Goal: Information Seeking & Learning: Learn about a topic

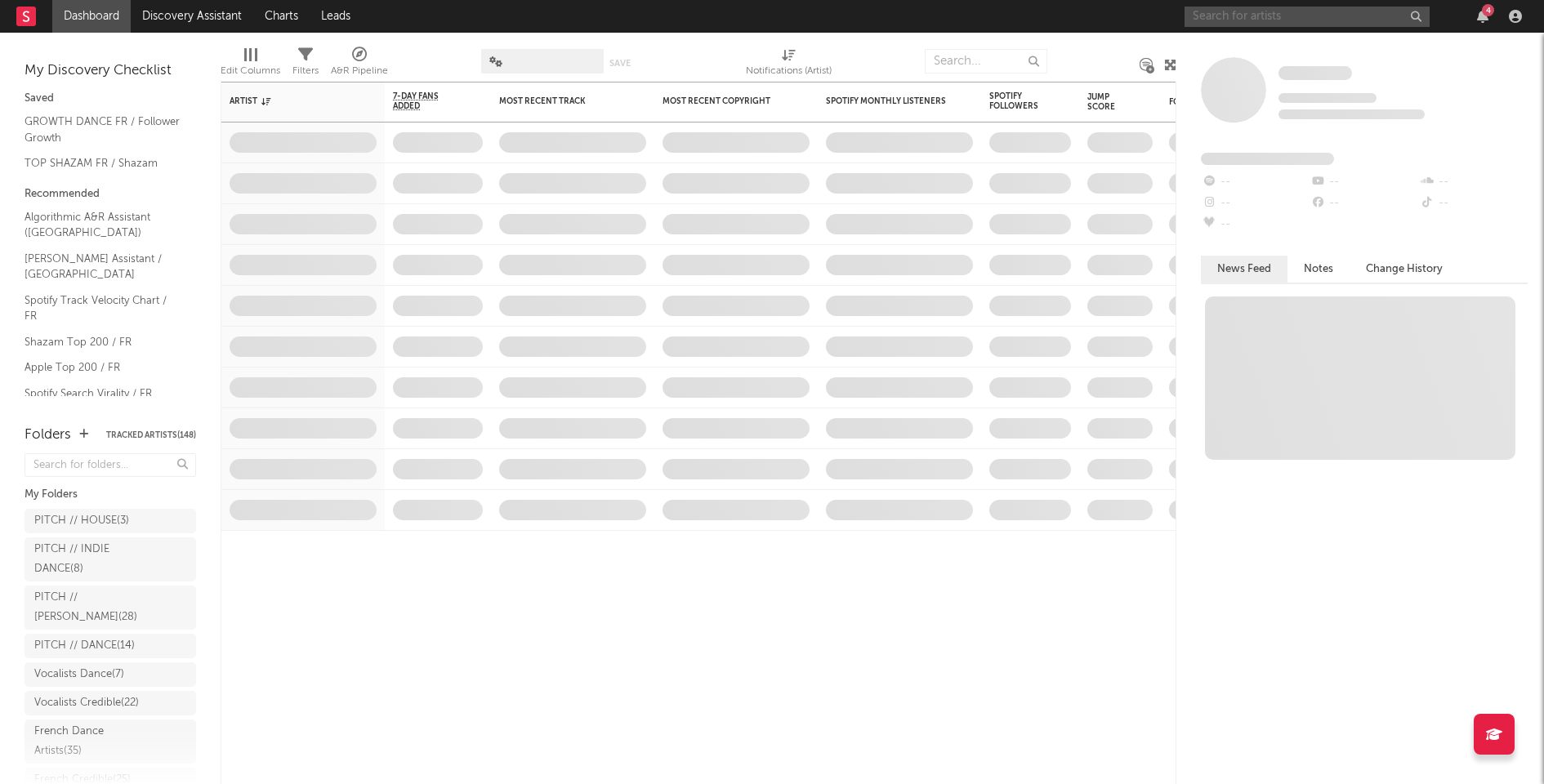
click at [1280, 13] on input "text" at bounding box center [1307, 17] width 245 height 20
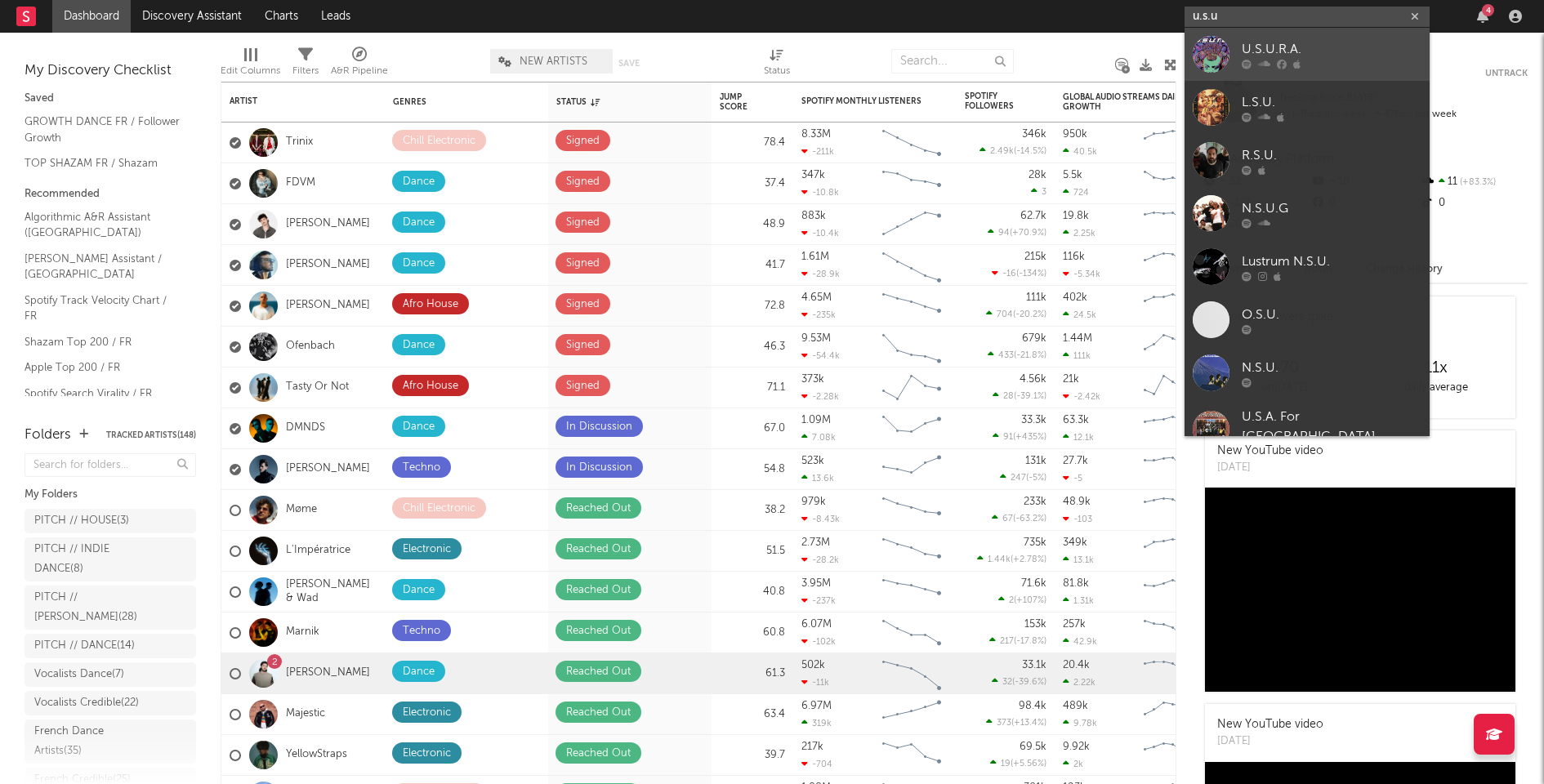
type input "u.s.u"
click at [1262, 46] on div "U.S.U.R.A." at bounding box center [1331, 48] width 180 height 19
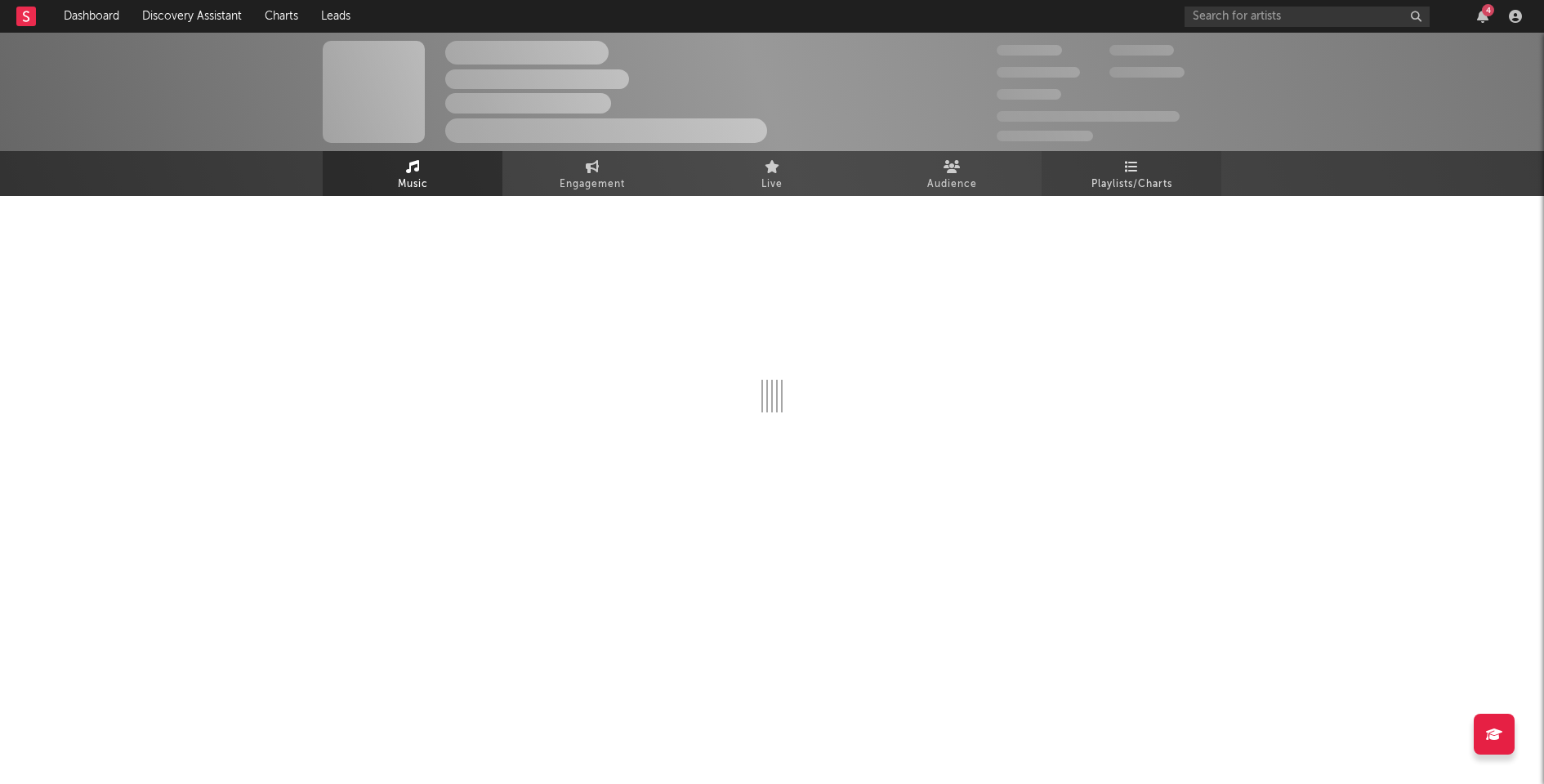
click at [1092, 175] on span "Playlists/Charts" at bounding box center [1132, 184] width 81 height 19
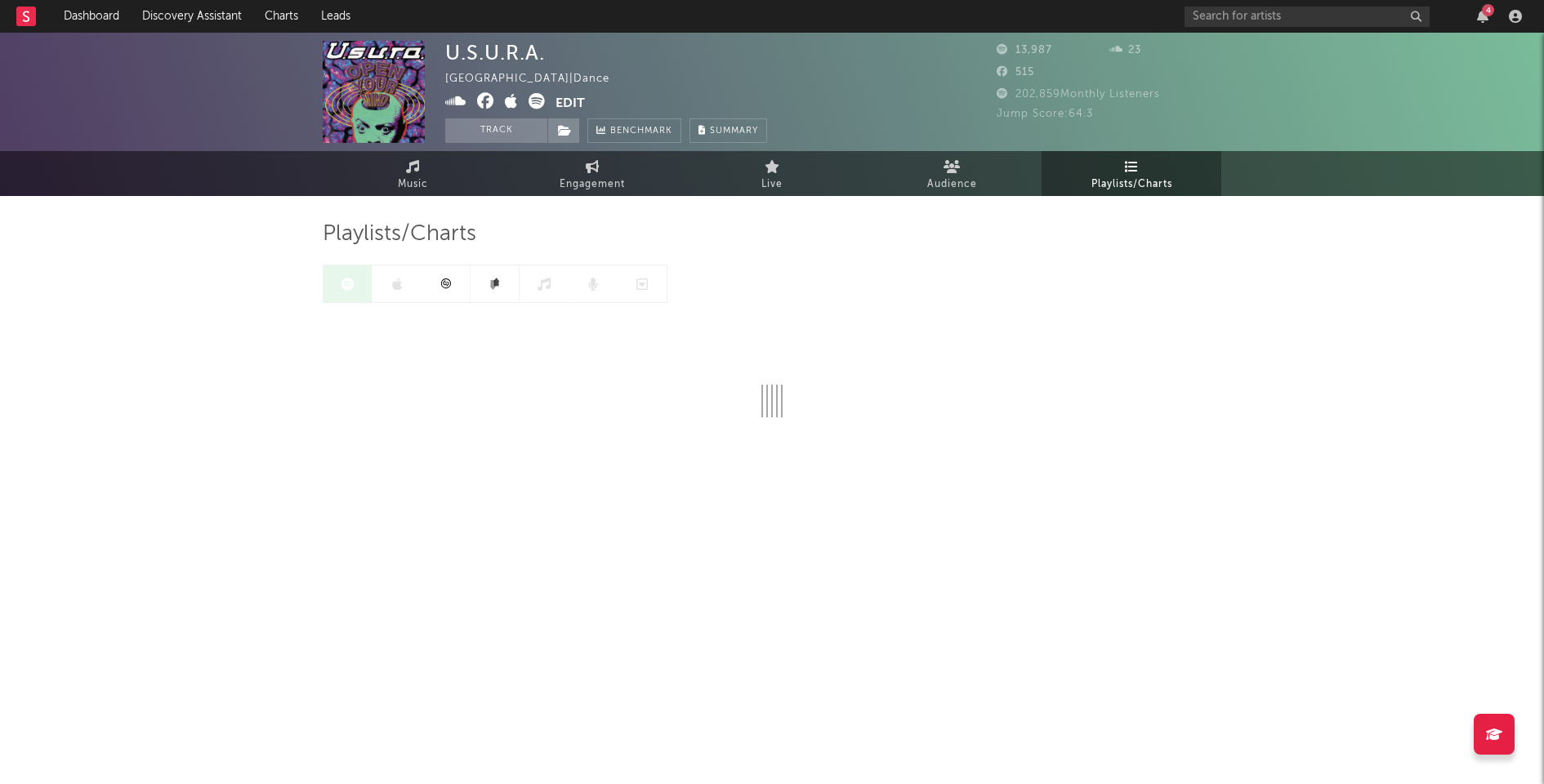
click at [452, 287] on link at bounding box center [446, 284] width 49 height 37
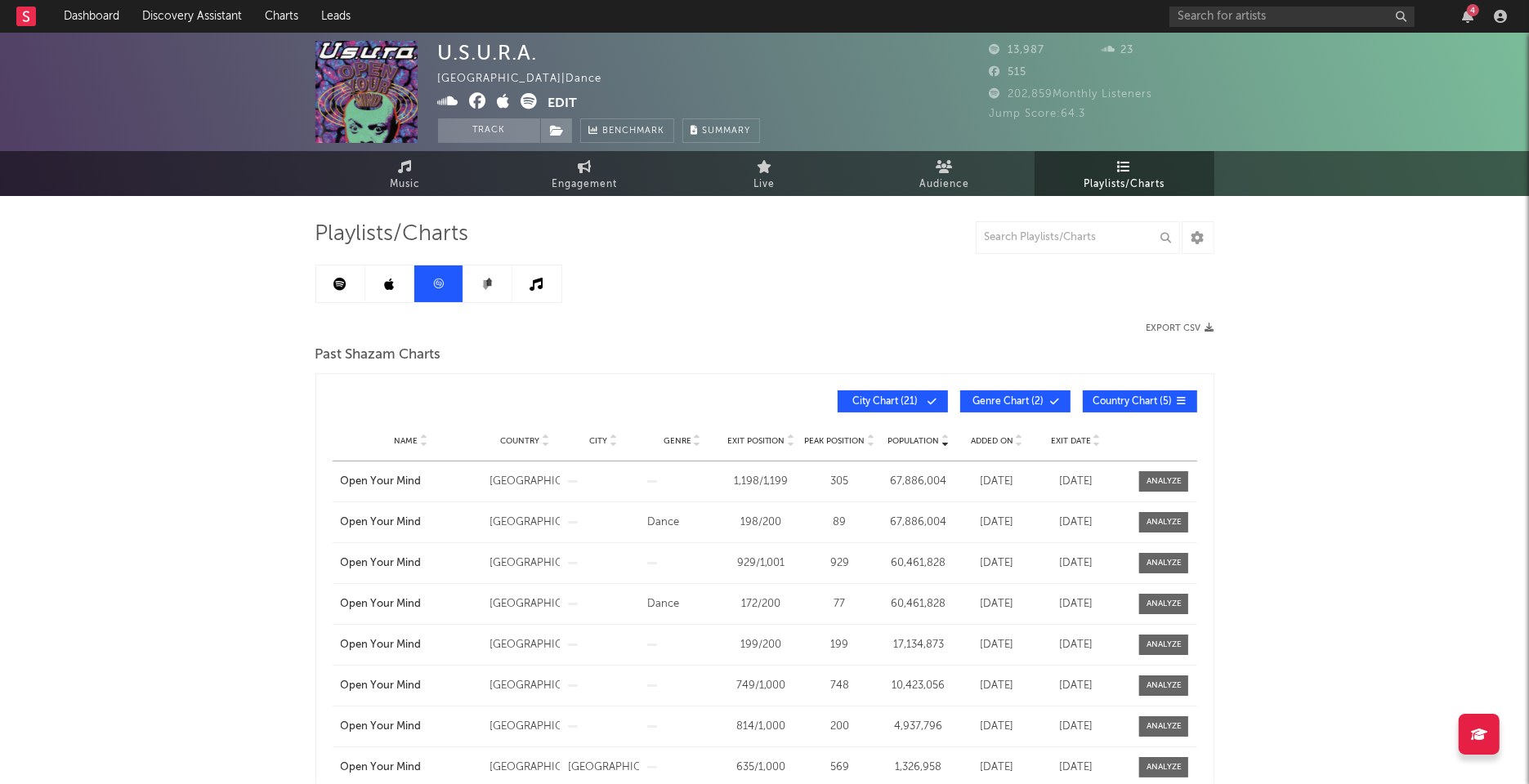
click at [887, 388] on div "Population Name Country City Genre Exit Position Peak Position Population Added…" at bounding box center [765, 401] width 865 height 38
click at [886, 392] on button "City Chart ( 21 )" at bounding box center [892, 402] width 111 height 22
click at [843, 432] on div "Name Country City Genre Exit Position Peak Position Population Added On Exit Da…" at bounding box center [765, 441] width 865 height 41
click at [843, 446] on div "Name Country City Genre Exit Position Peak Position Population Added On Exit Da…" at bounding box center [765, 441] width 865 height 41
click at [849, 430] on div "Name Country City Genre Exit Position Peak Position Population Added On Exit Da…" at bounding box center [765, 441] width 865 height 41
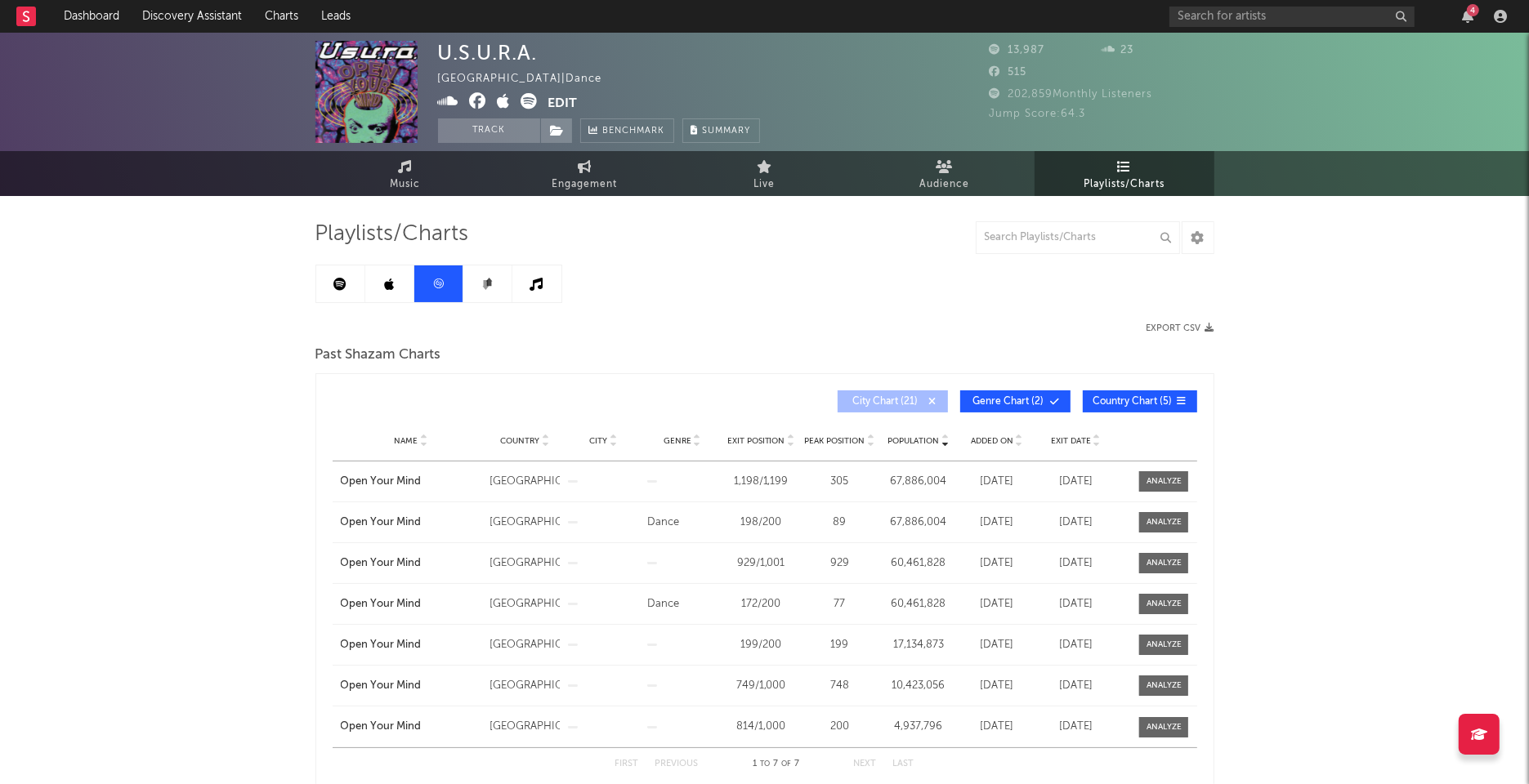
click at [849, 439] on span "Peak Position" at bounding box center [834, 441] width 61 height 10
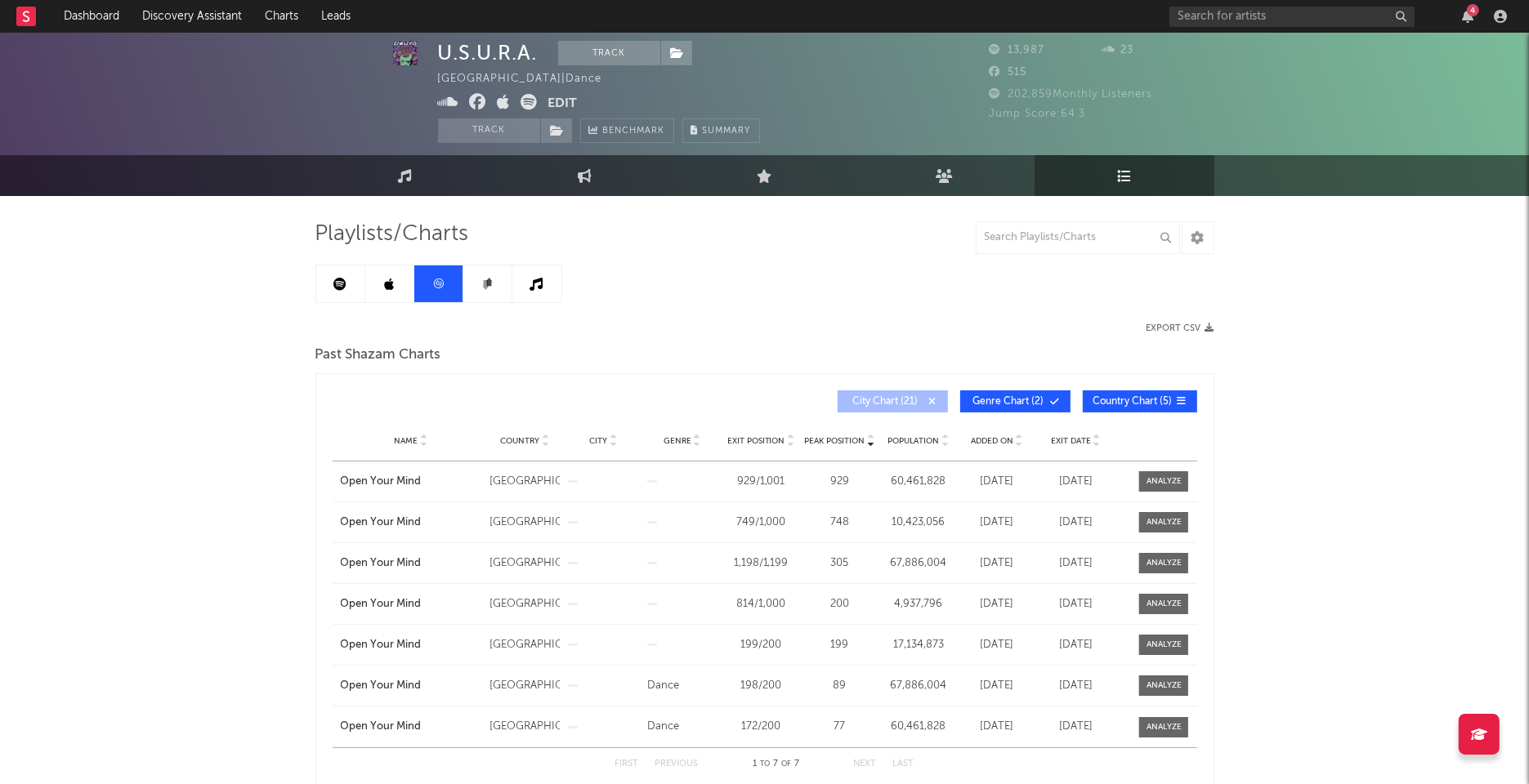
scroll to position [101, 0]
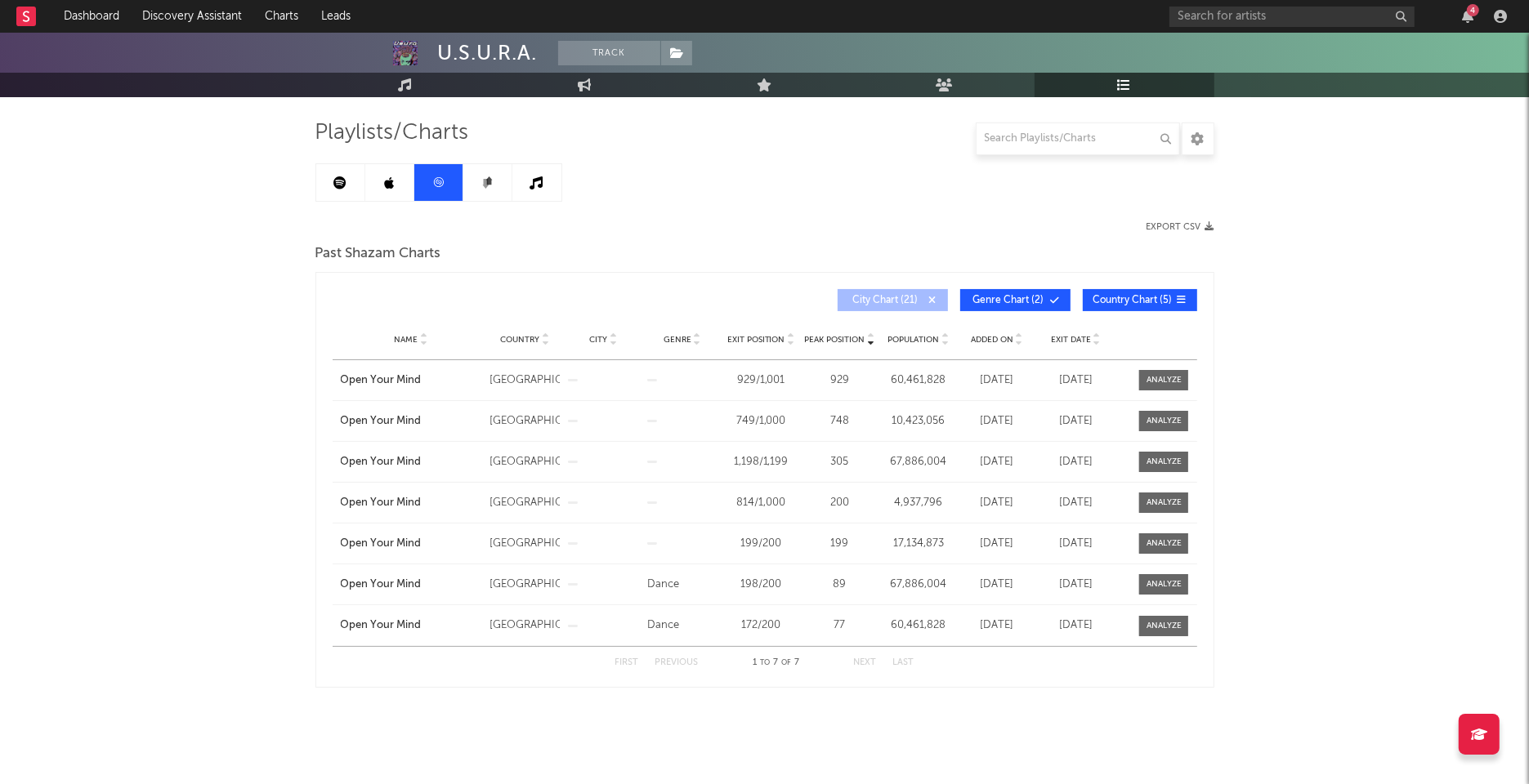
click at [845, 341] on span "Peak Position" at bounding box center [834, 340] width 61 height 10
click at [1243, 16] on input "text" at bounding box center [1292, 17] width 245 height 20
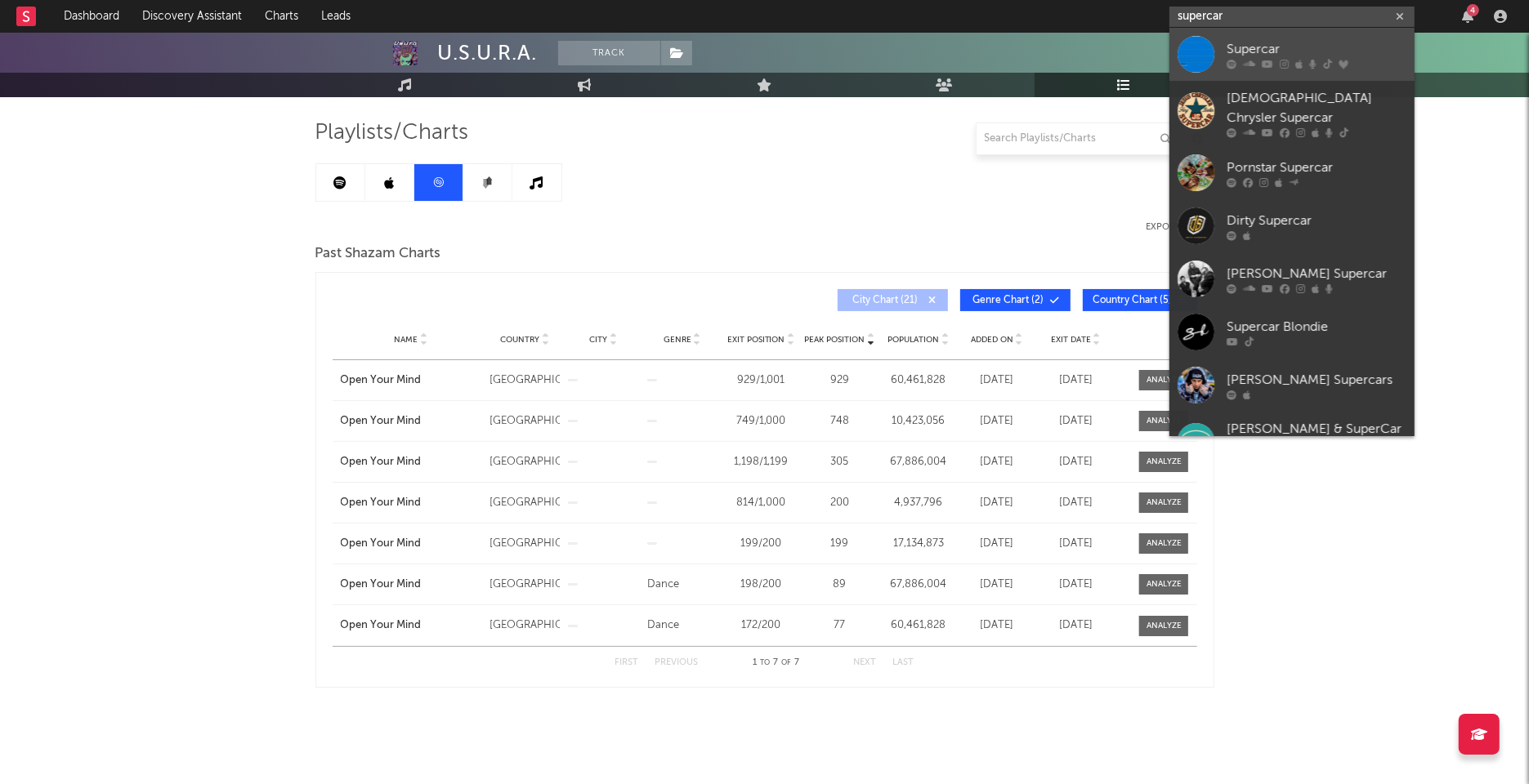
type input "supercar"
click at [1252, 37] on link "Supercar" at bounding box center [1292, 54] width 245 height 53
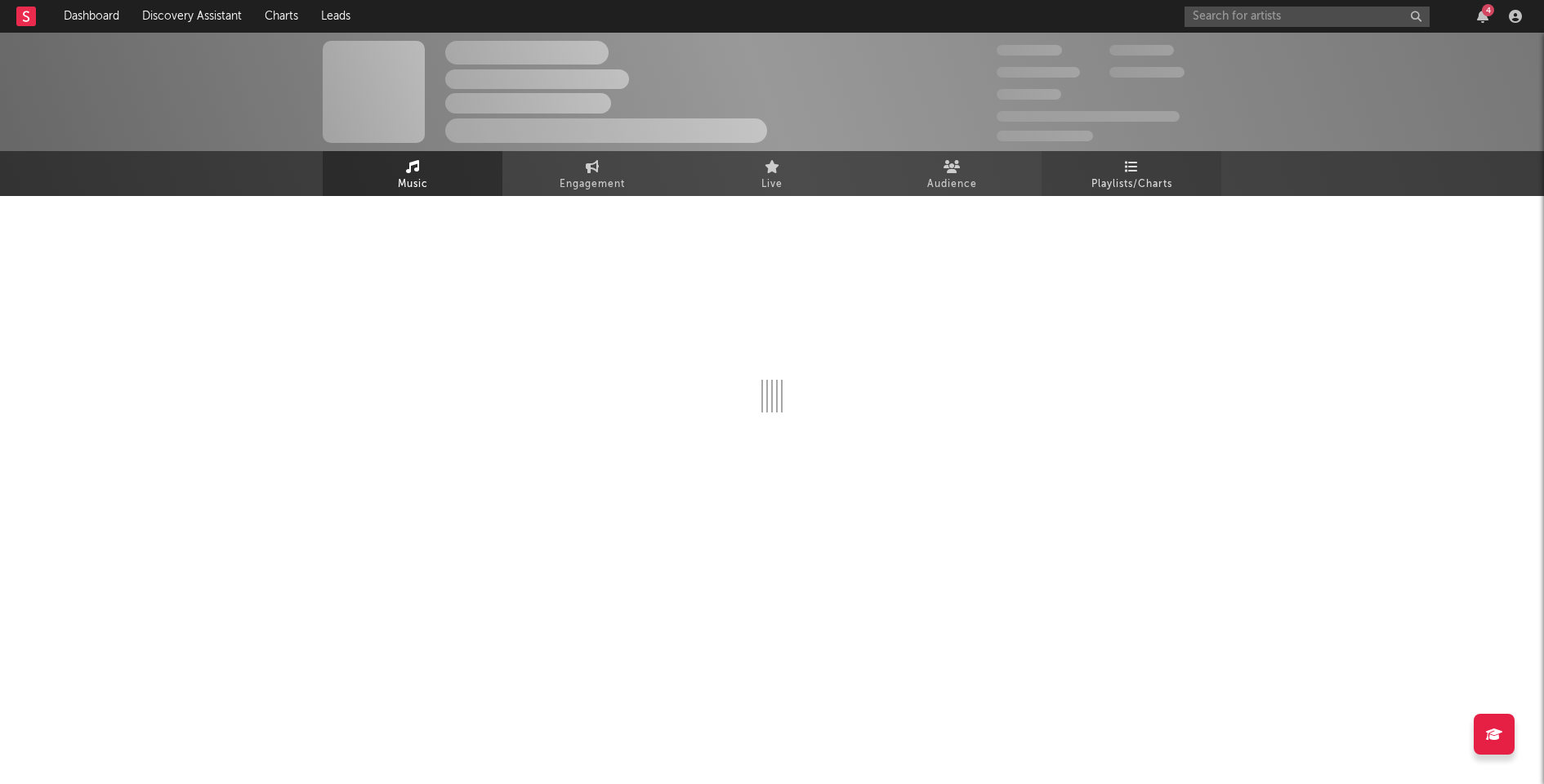
click at [1119, 160] on link "Playlists/Charts" at bounding box center [1131, 173] width 180 height 45
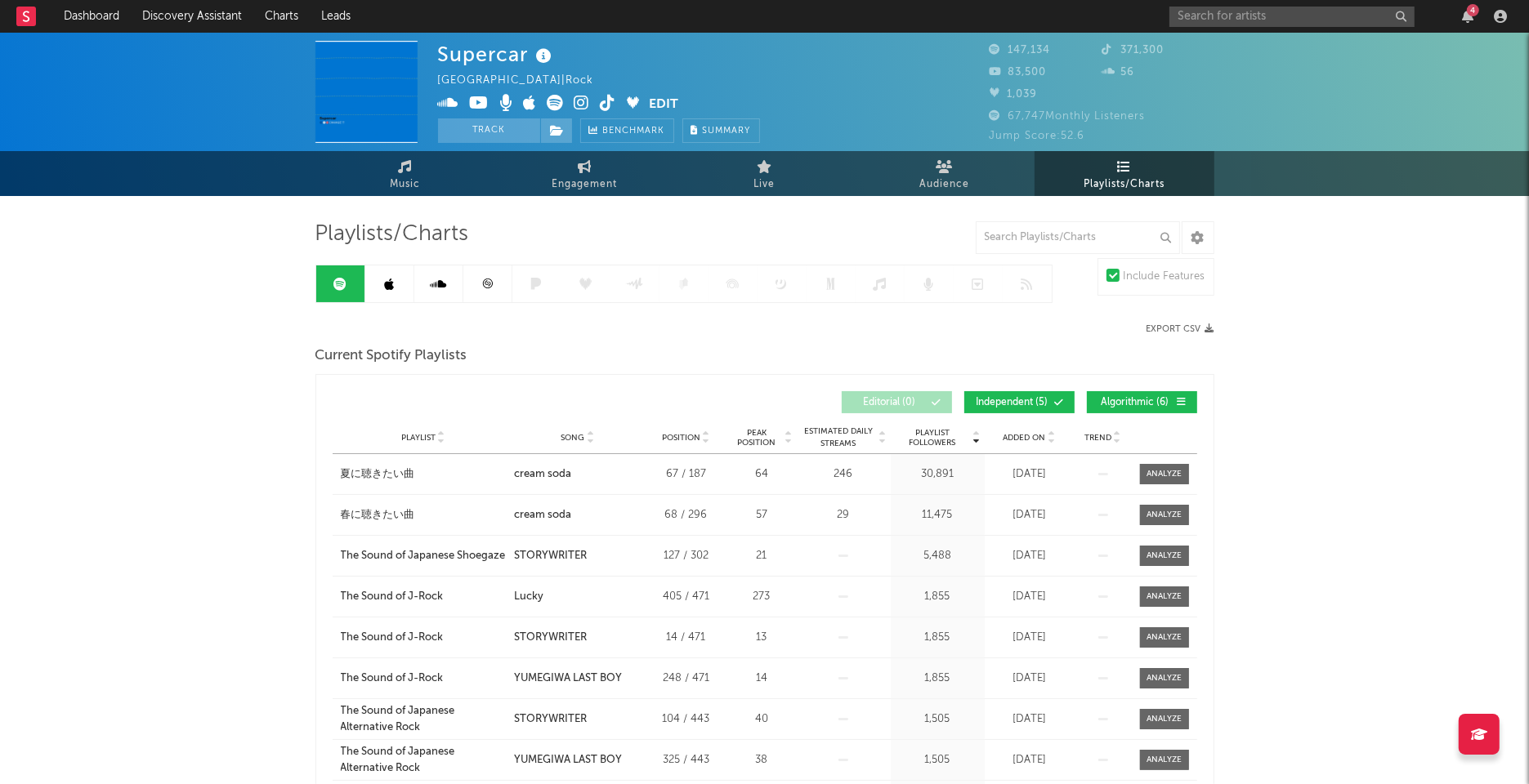
click at [1293, 29] on div "4" at bounding box center [1341, 16] width 343 height 33
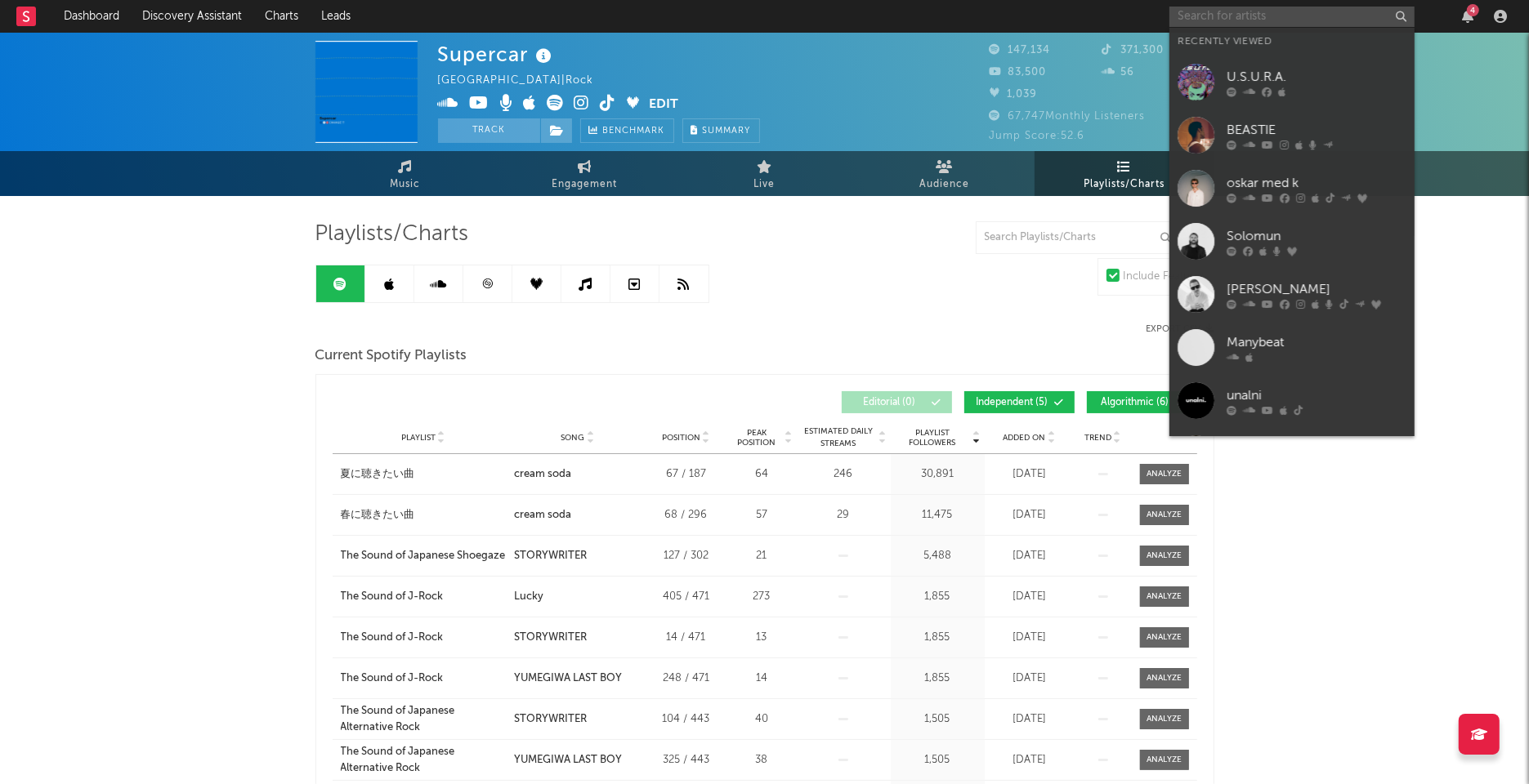
click at [1311, 13] on input "text" at bounding box center [1292, 17] width 245 height 20
paste input "https://open.spotify.com/artist/3qjwf7kxlE0Wftbme4ijZa?si=UoVi139HQUORiWAnzoqkng"
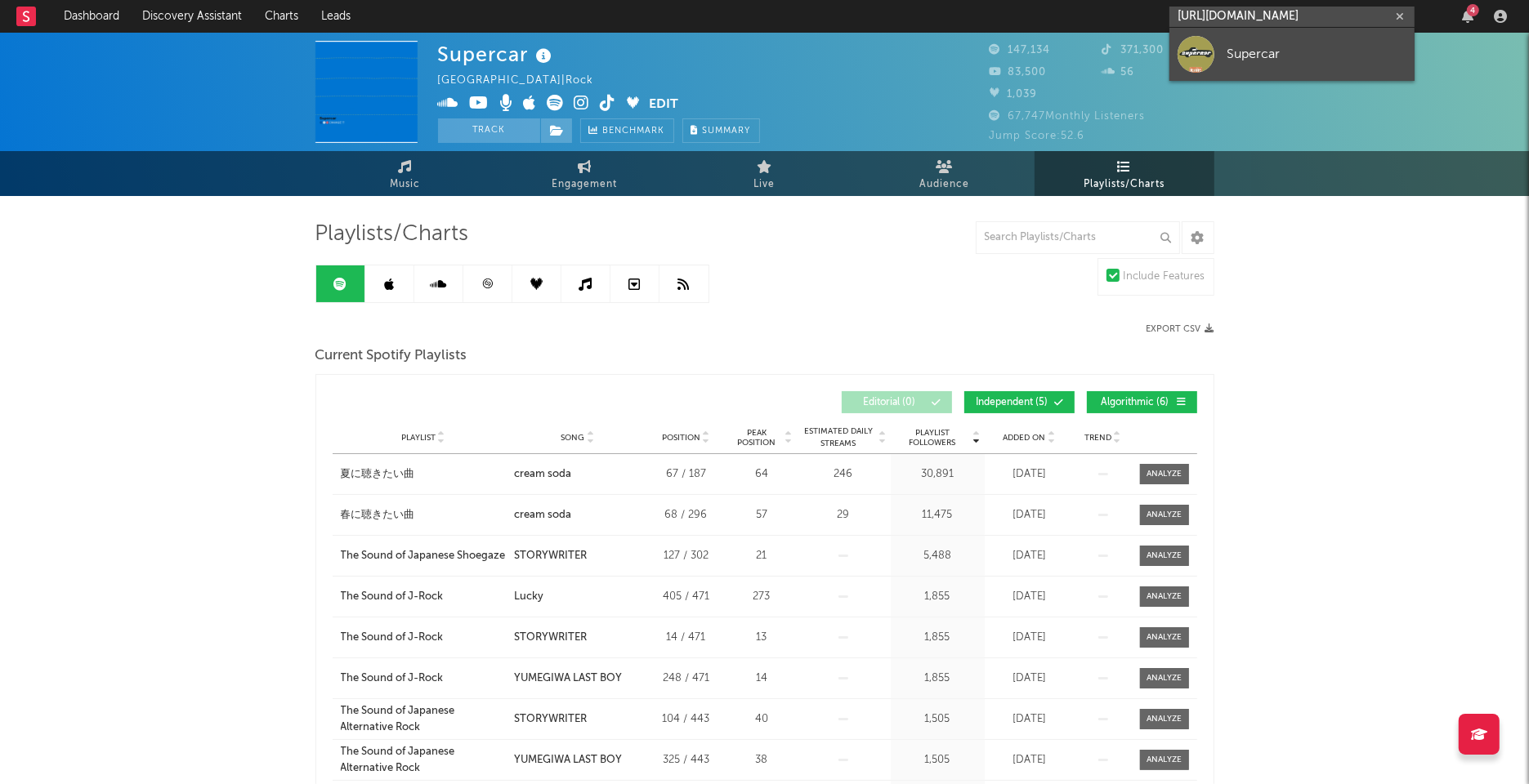
type input "https://open.spotify.com/artist/3qjwf7kxlE0Wftbme4ijZa?si=UoVi139HQUORiWAnzoqkng"
click at [1289, 53] on div "Supercar" at bounding box center [1316, 53] width 180 height 19
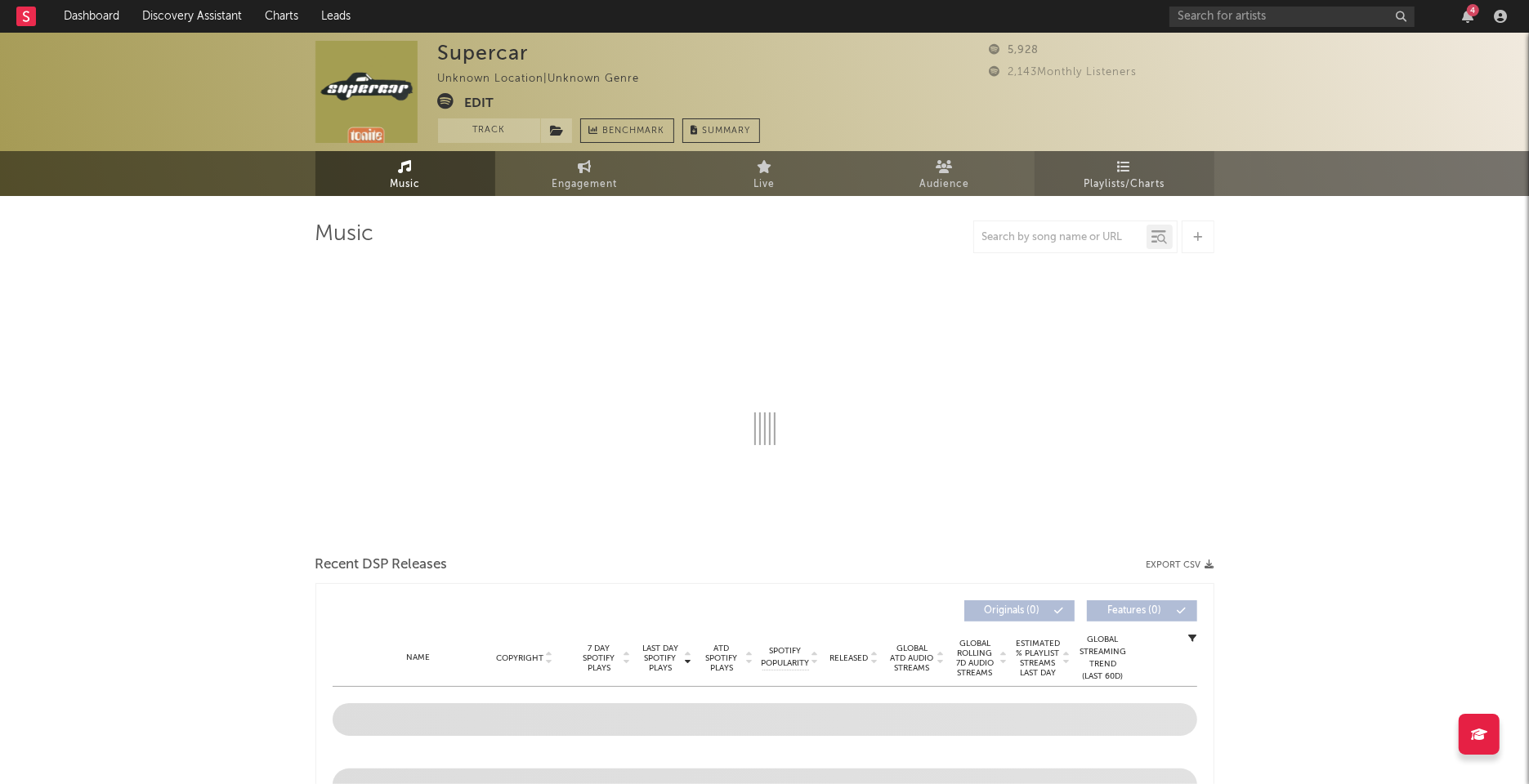
click at [1147, 168] on link "Playlists/Charts" at bounding box center [1124, 173] width 180 height 45
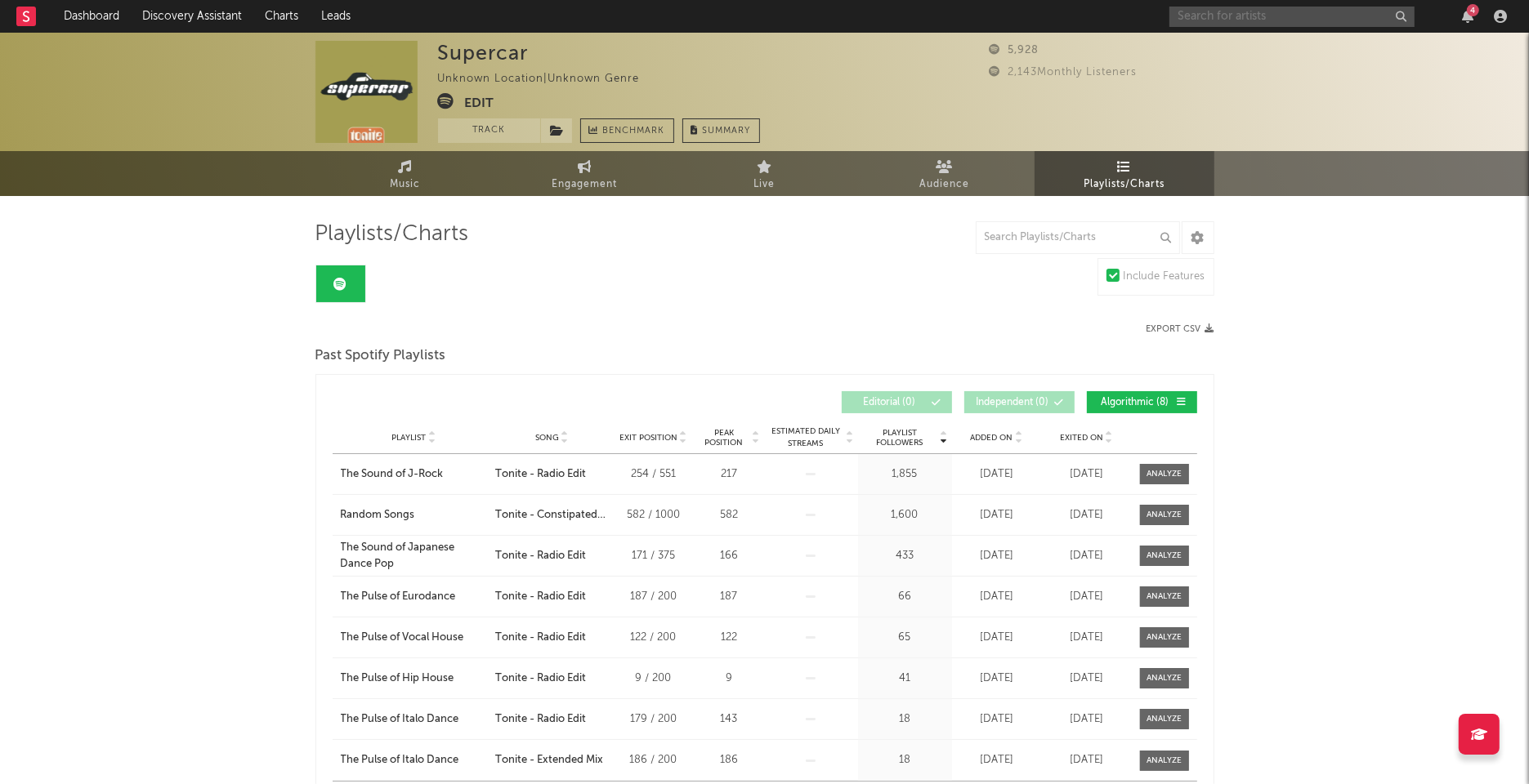
click at [1306, 16] on input "text" at bounding box center [1292, 17] width 245 height 20
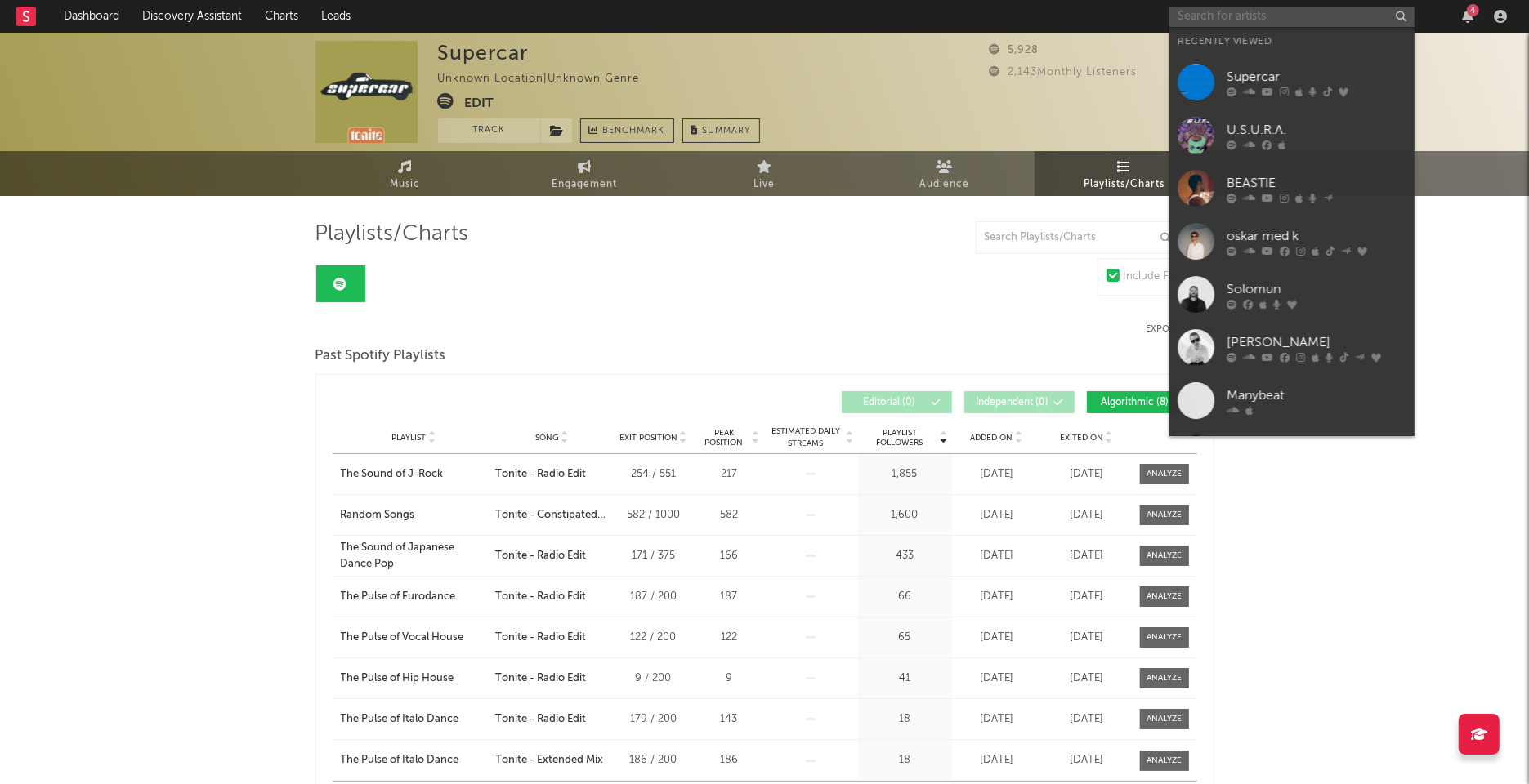
paste input "https://open.spotify.com/artist/4ISX25ouqpEERlEB5NAENZ?si=xU5hSM4IRyasSKej2sv2xQ"
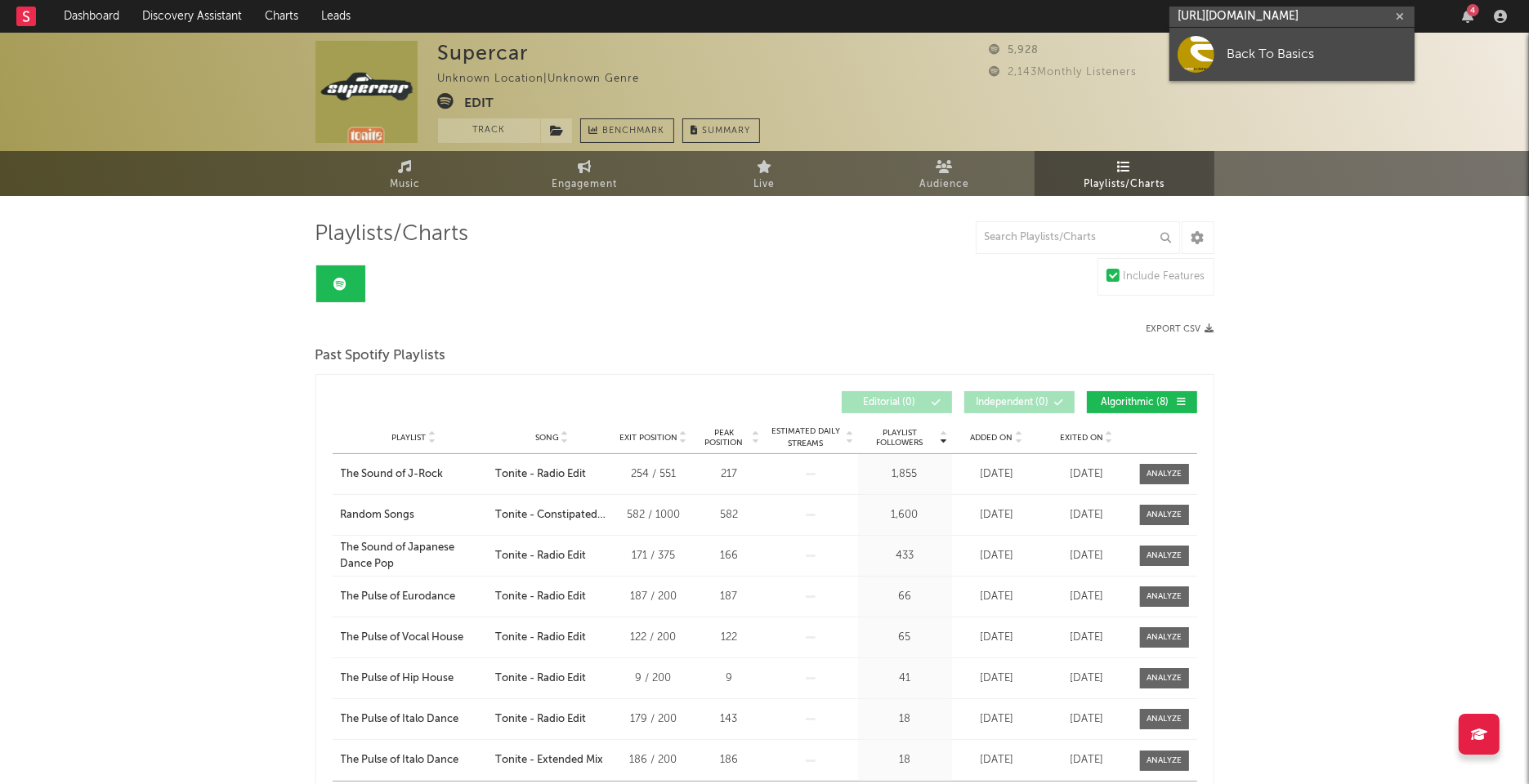
type input "https://open.spotify.com/artist/4ISX25ouqpEERlEB5NAENZ?si=xU5hSM4IRyasSKej2sv2xQ"
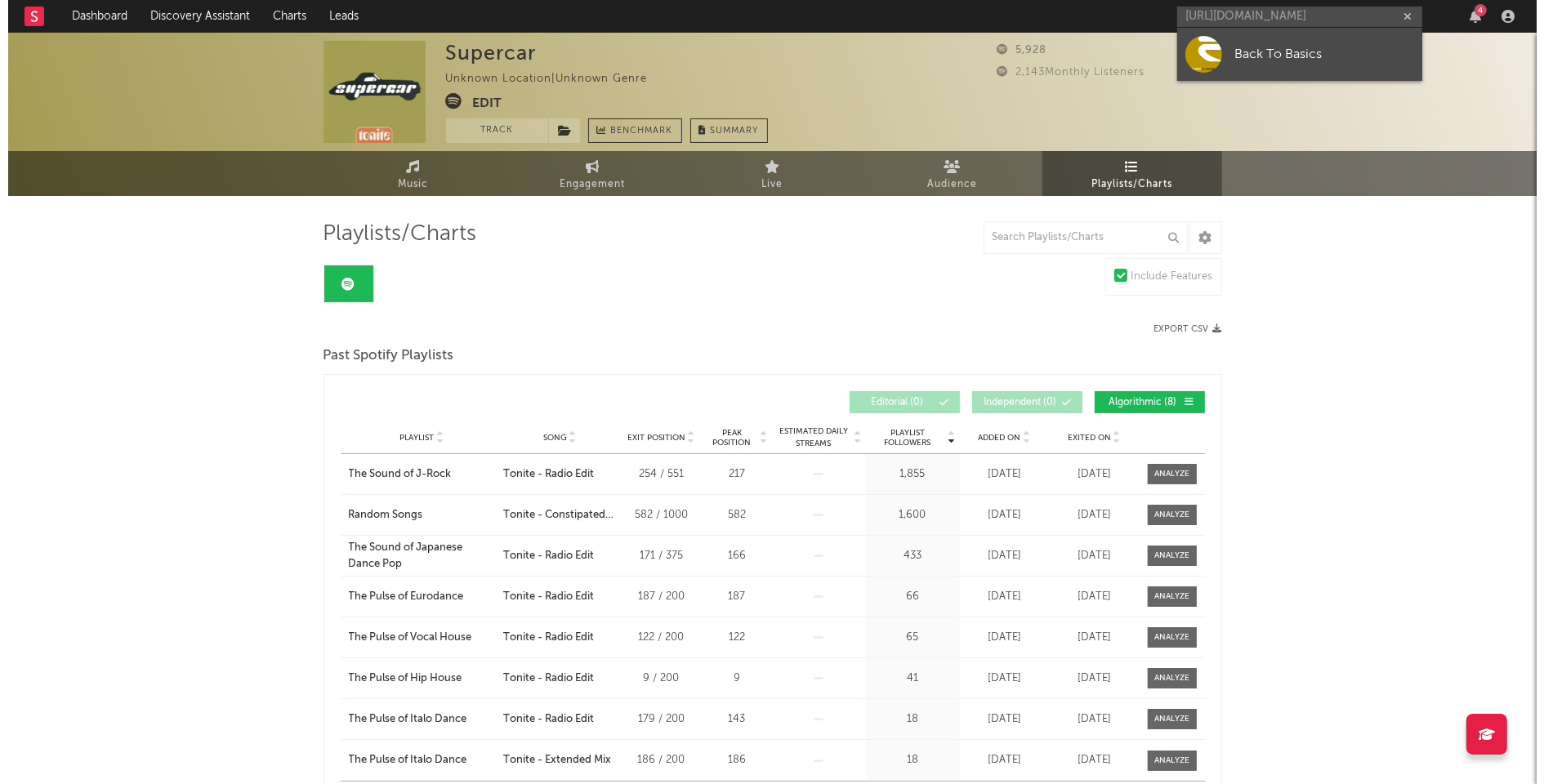
scroll to position [0, 0]
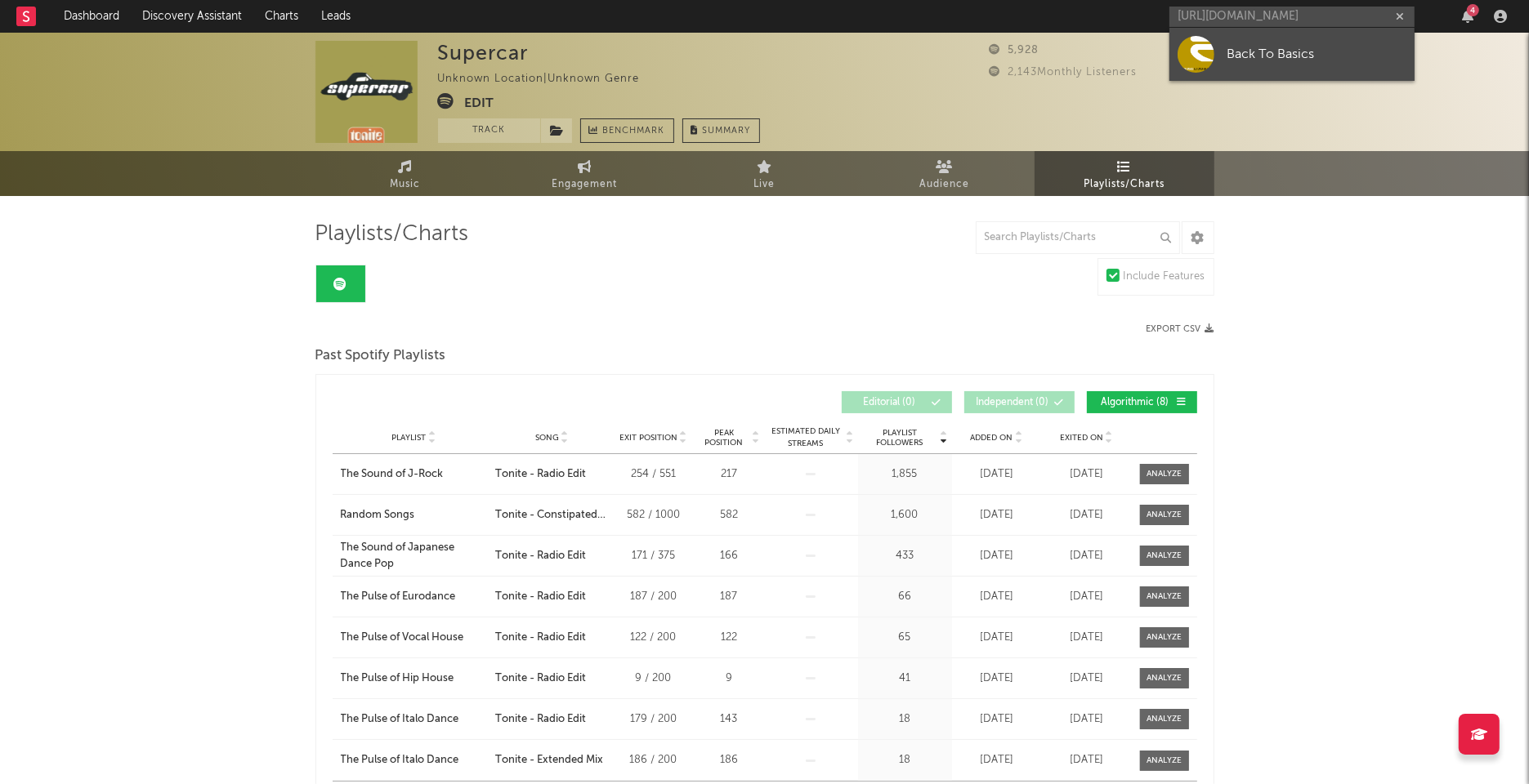
click at [1266, 62] on div "Back To Basics" at bounding box center [1316, 53] width 180 height 19
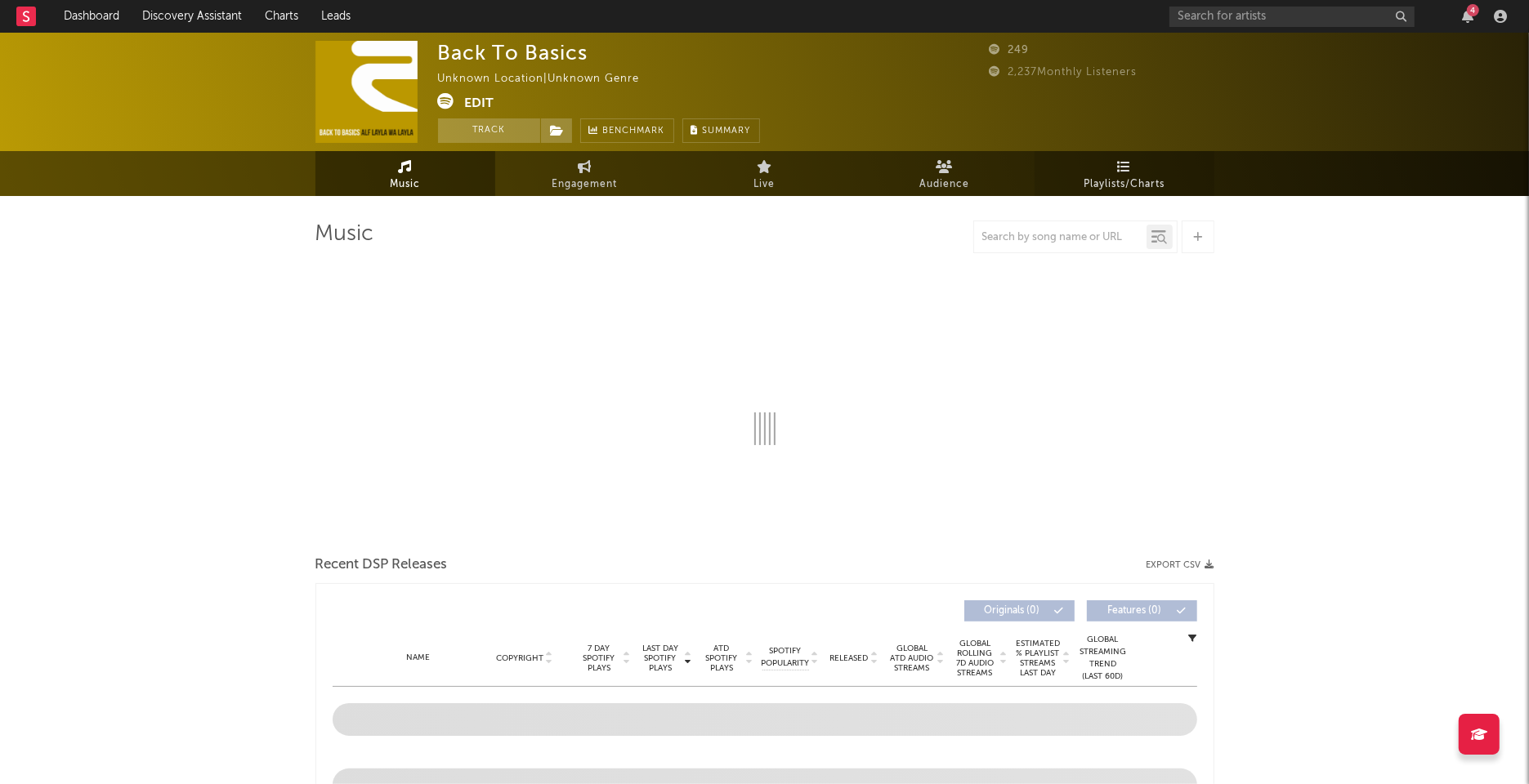
click at [1125, 173] on link "Playlists/Charts" at bounding box center [1124, 173] width 180 height 45
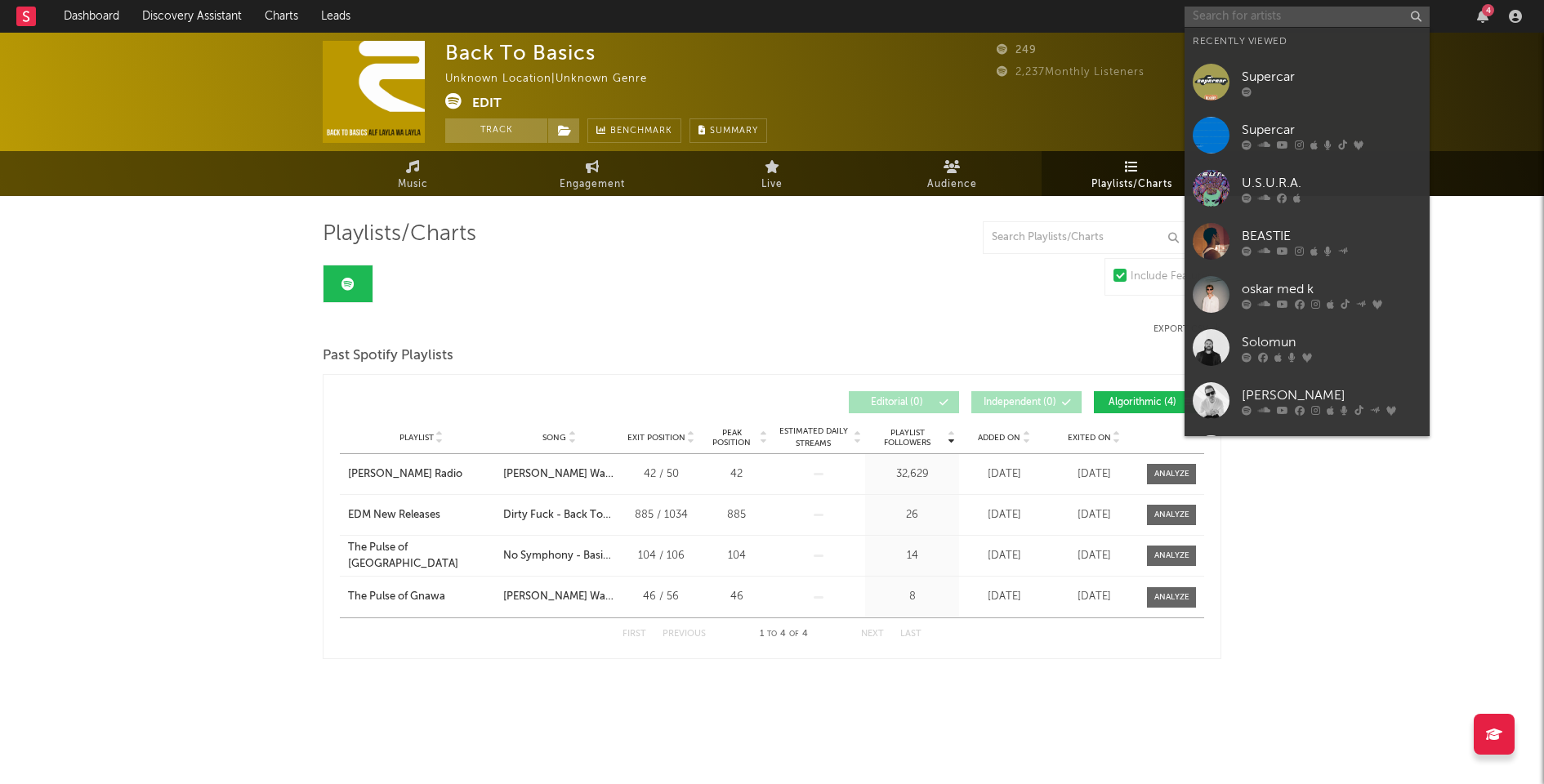
click at [1256, 13] on input "text" at bounding box center [1307, 17] width 245 height 20
paste input "https://open.spotify.com/artist/2zbWfoRgxEJj2c2MyLjDkK?si=WXQLiaKDTEiEVsmFxQs_HQ"
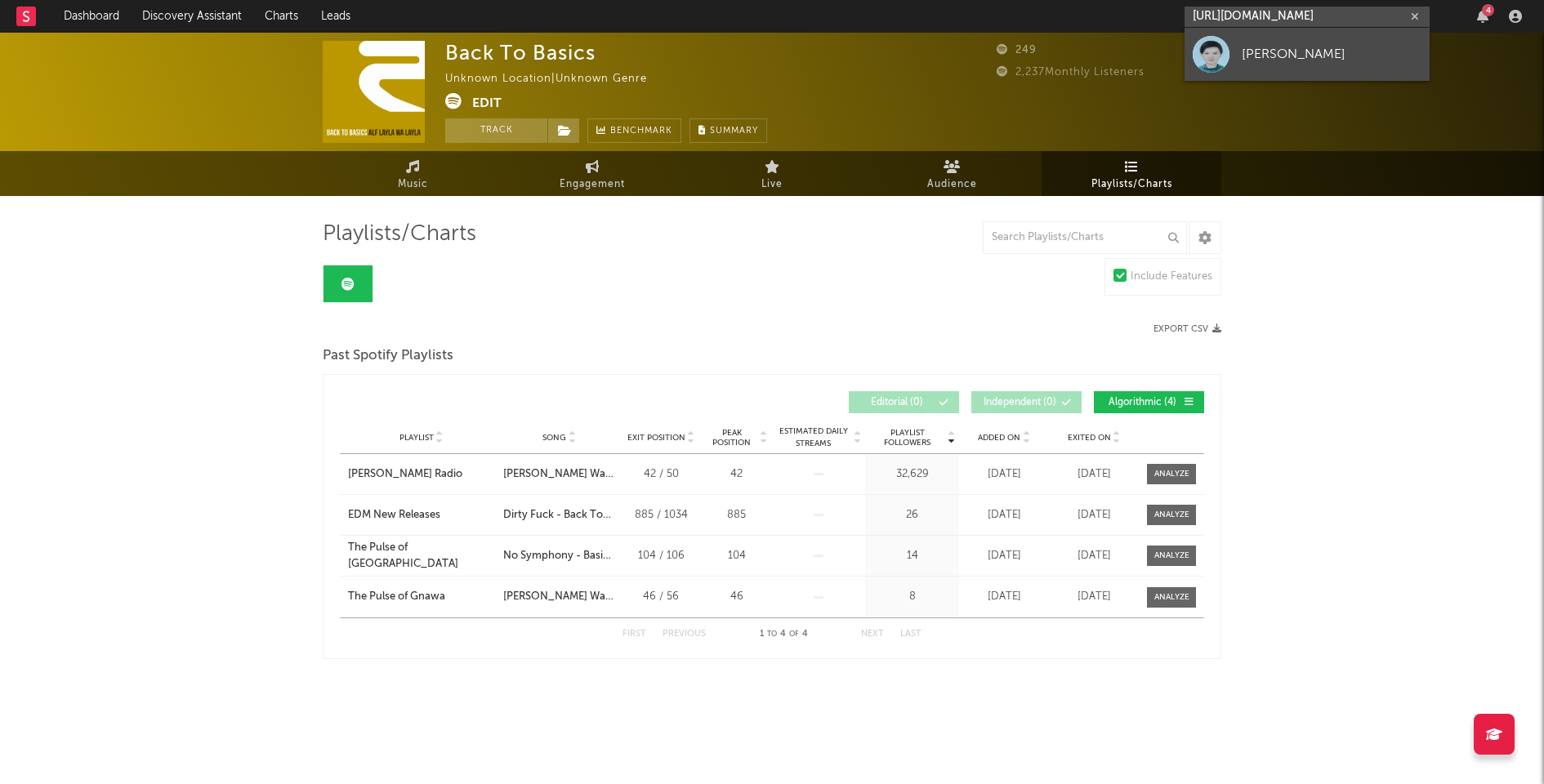
type input "https://open.spotify.com/artist/2zbWfoRgxEJj2c2MyLjDkK?si=WXQLiaKDTEiEVsmFxQs_HQ"
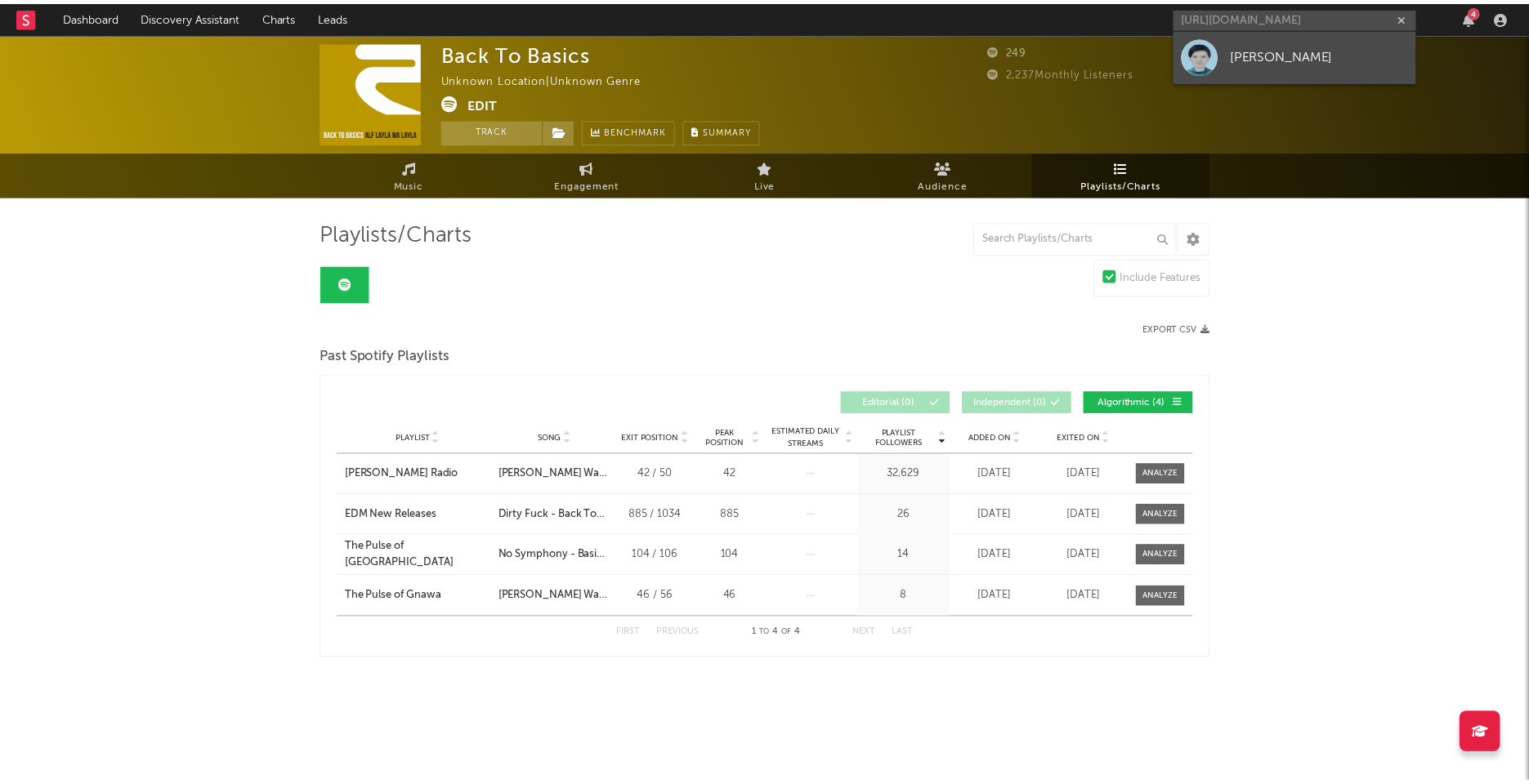
scroll to position [0, 0]
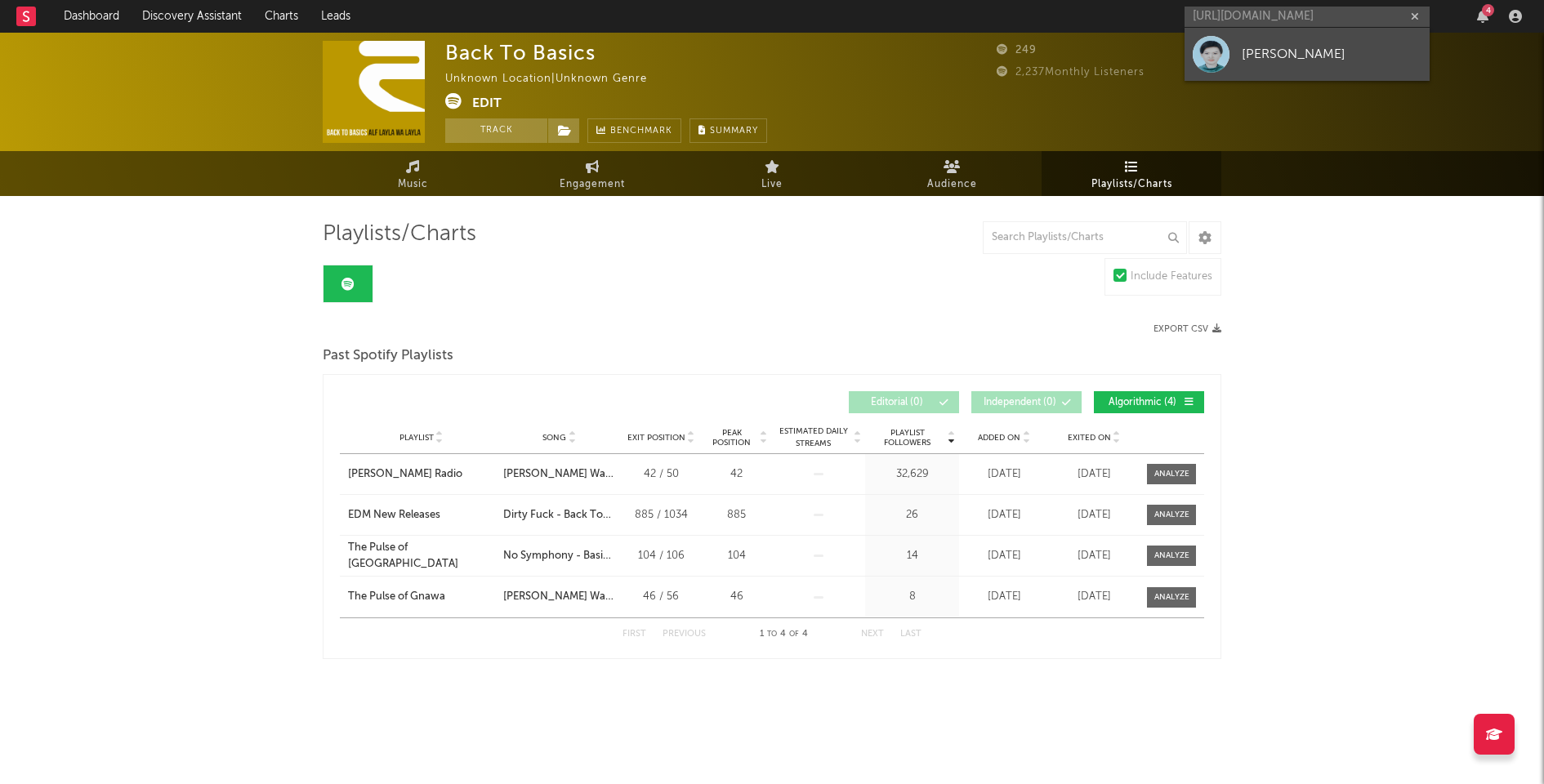
click at [1263, 51] on div "Jinny" at bounding box center [1331, 53] width 180 height 19
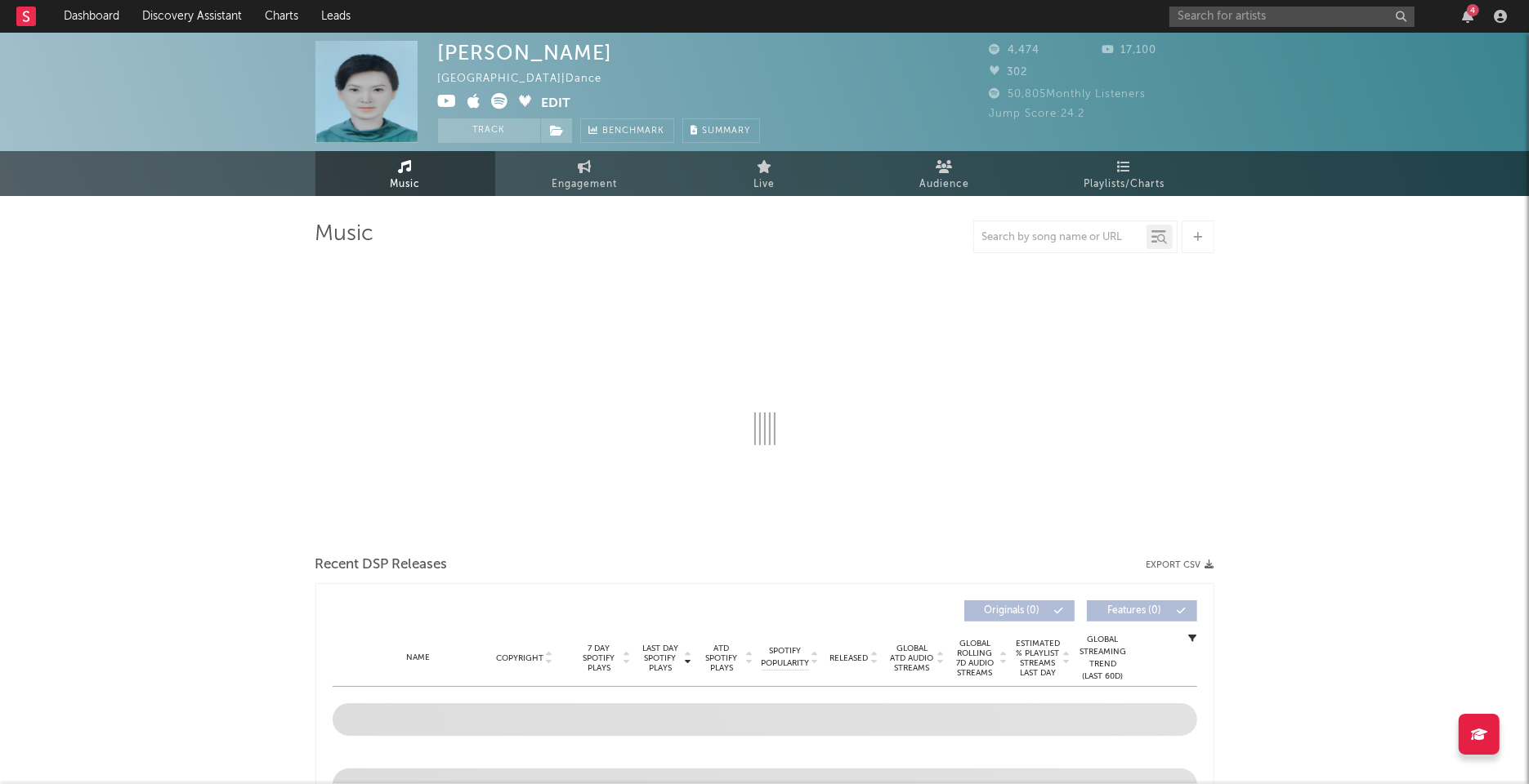
select select "6m"
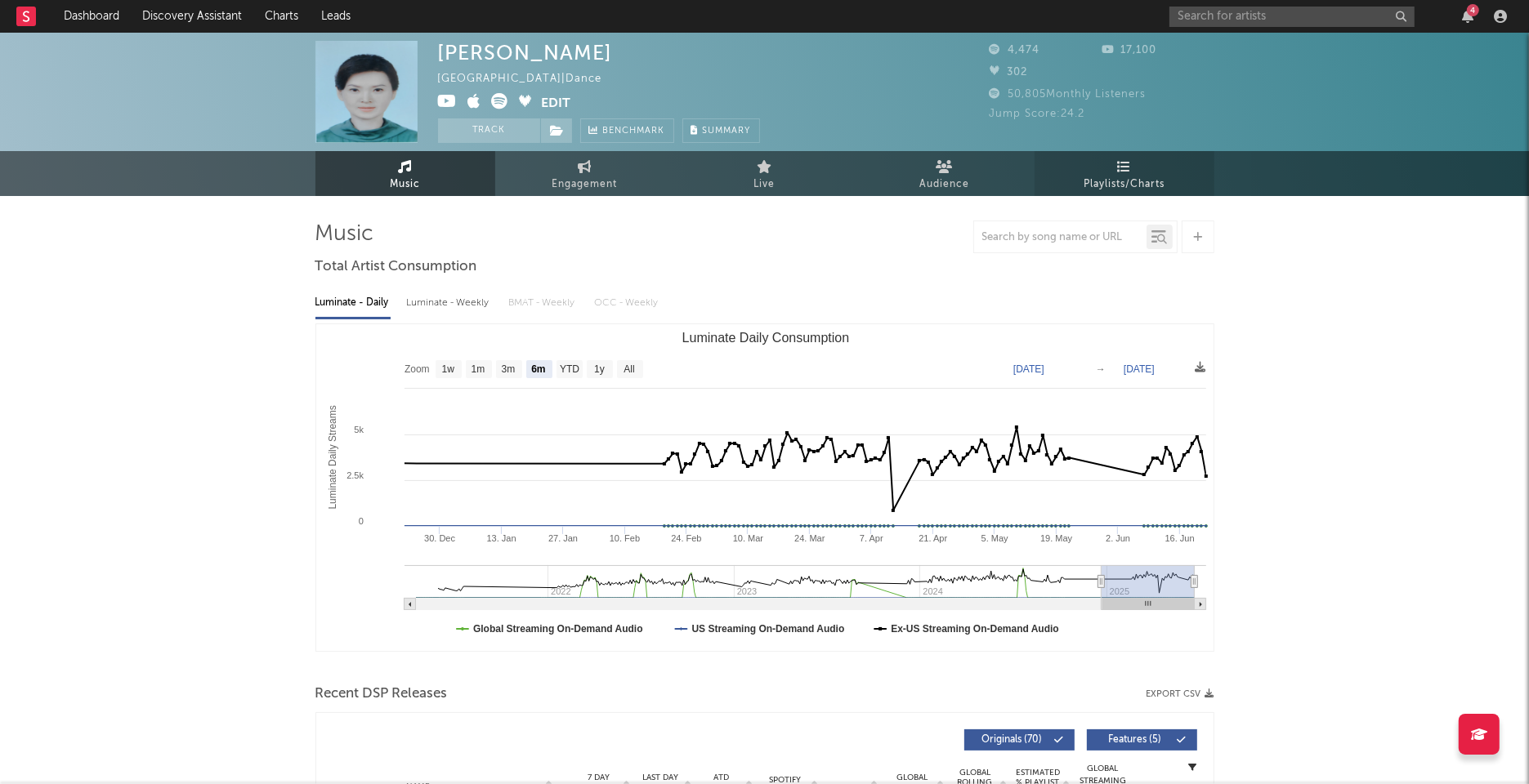
click at [1117, 171] on icon at bounding box center [1124, 166] width 14 height 13
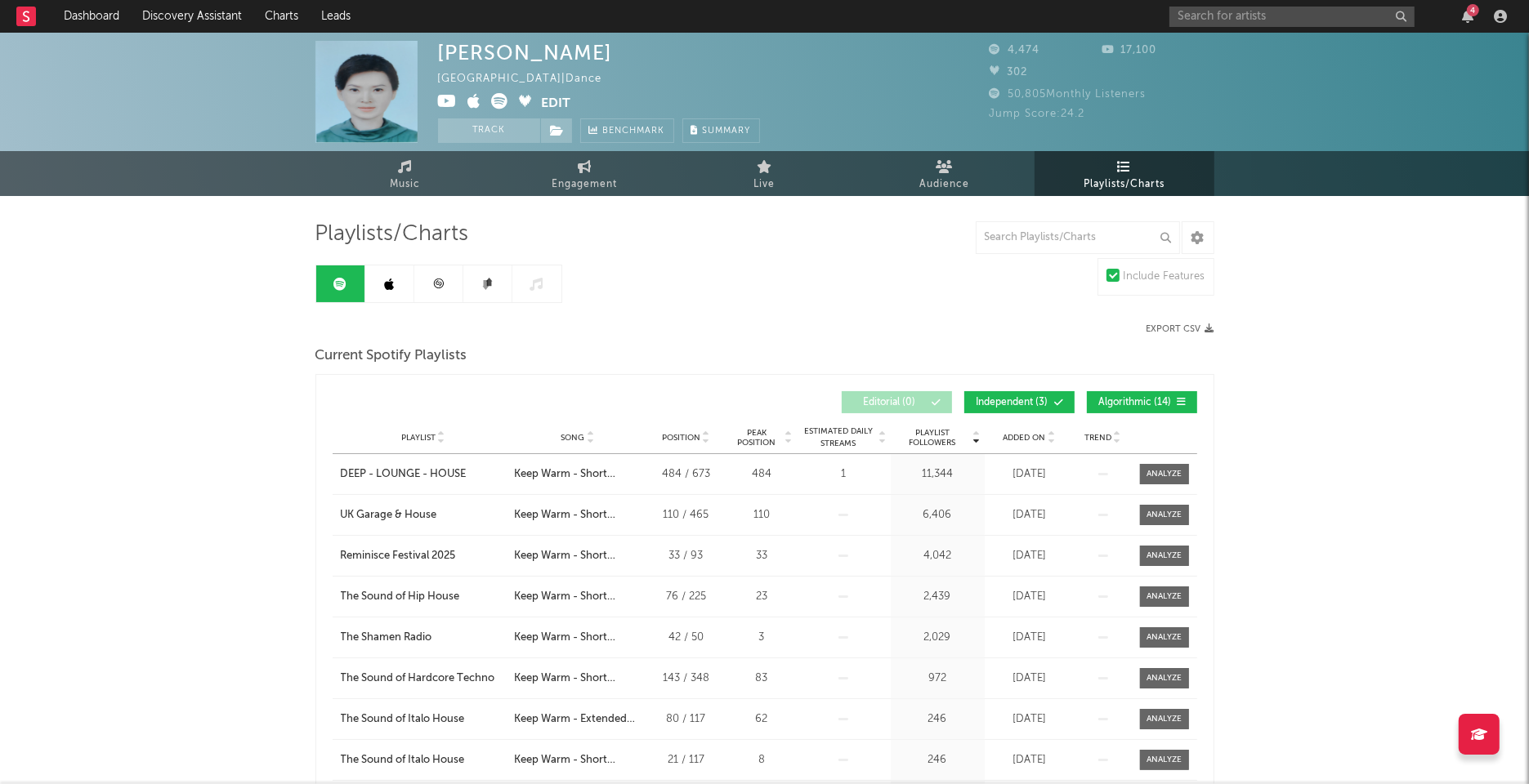
click at [492, 286] on icon at bounding box center [487, 284] width 13 height 13
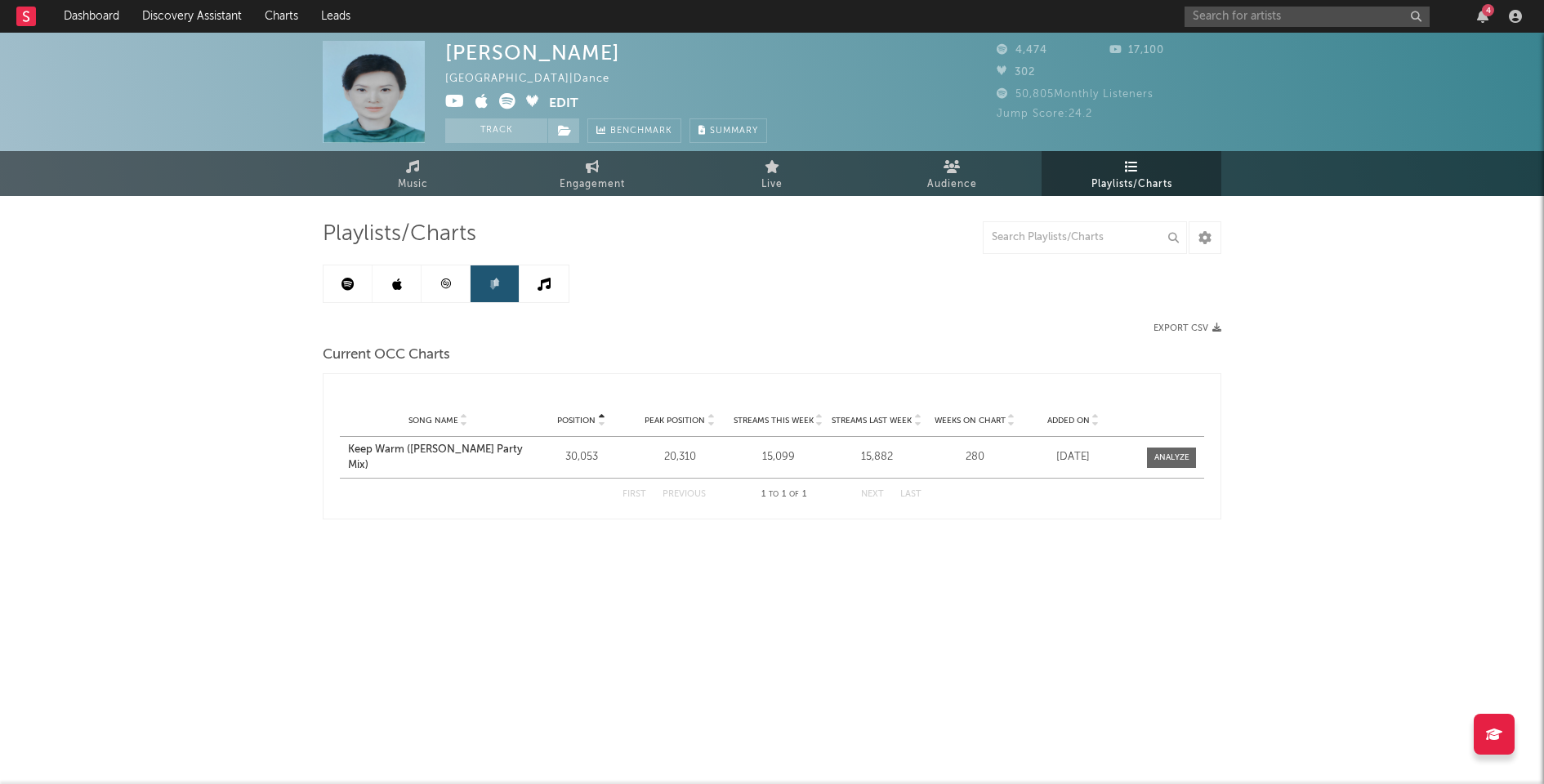
click at [458, 281] on link at bounding box center [446, 284] width 49 height 37
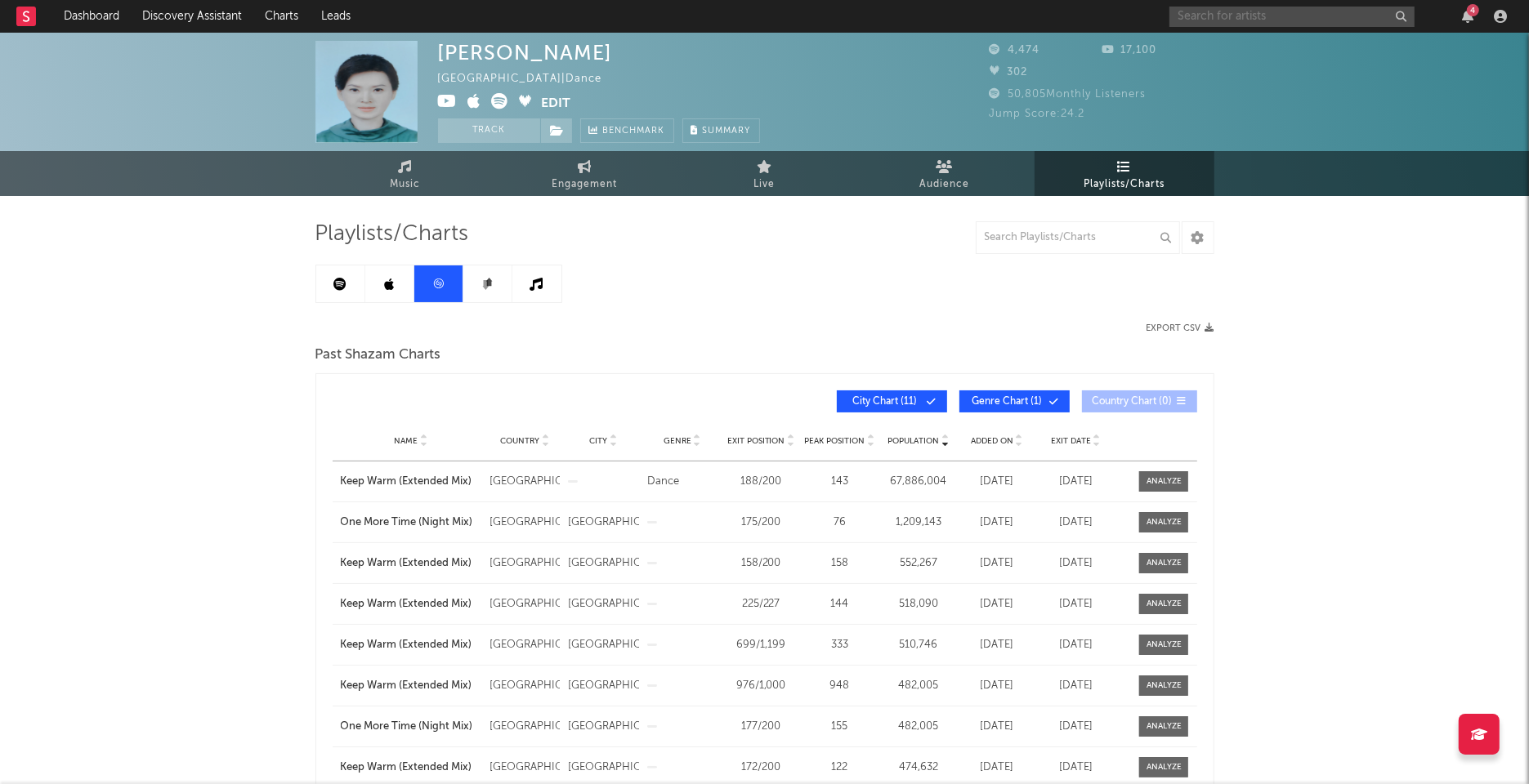
click at [1237, 16] on input "text" at bounding box center [1292, 17] width 245 height 20
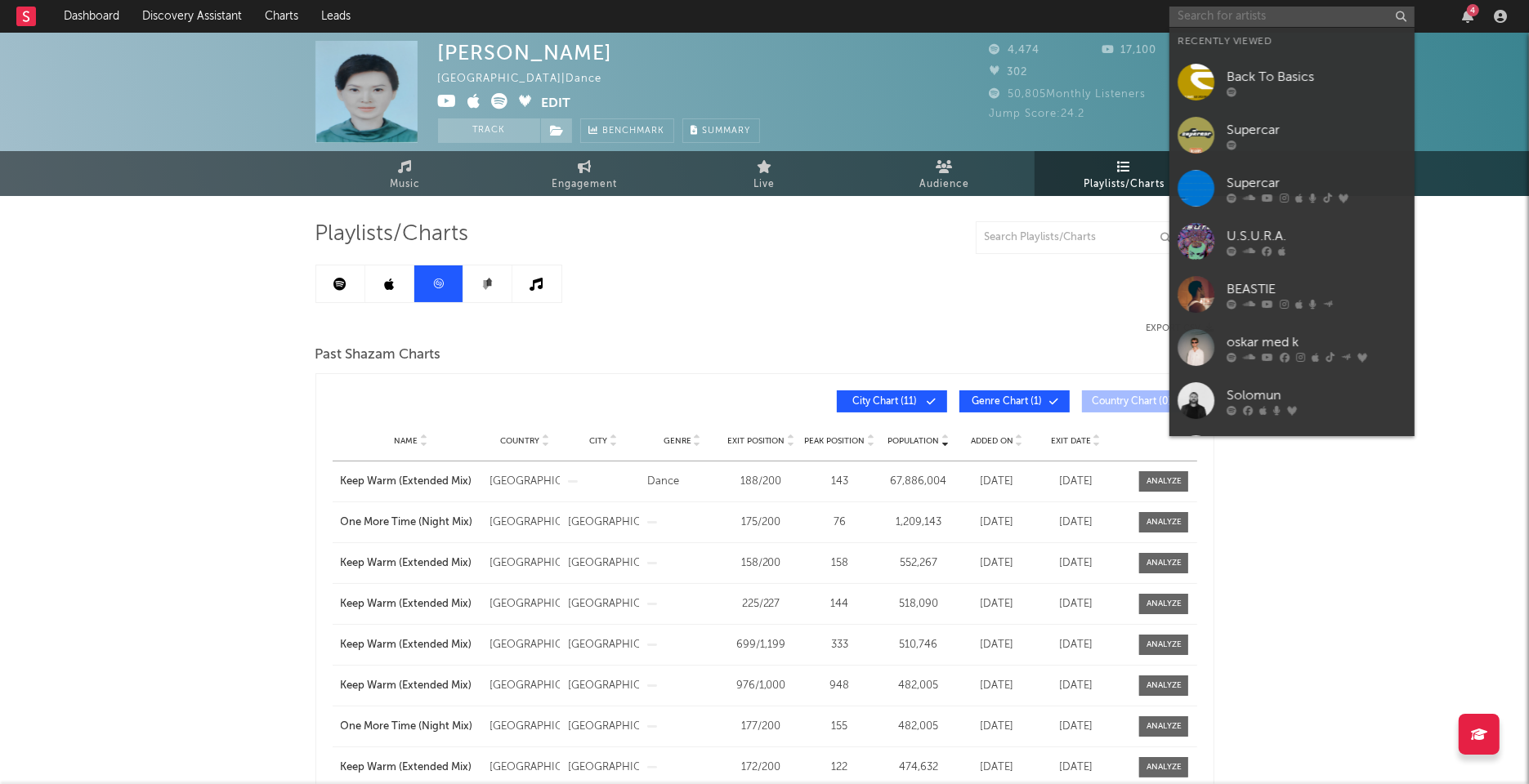
paste input "Billy More"
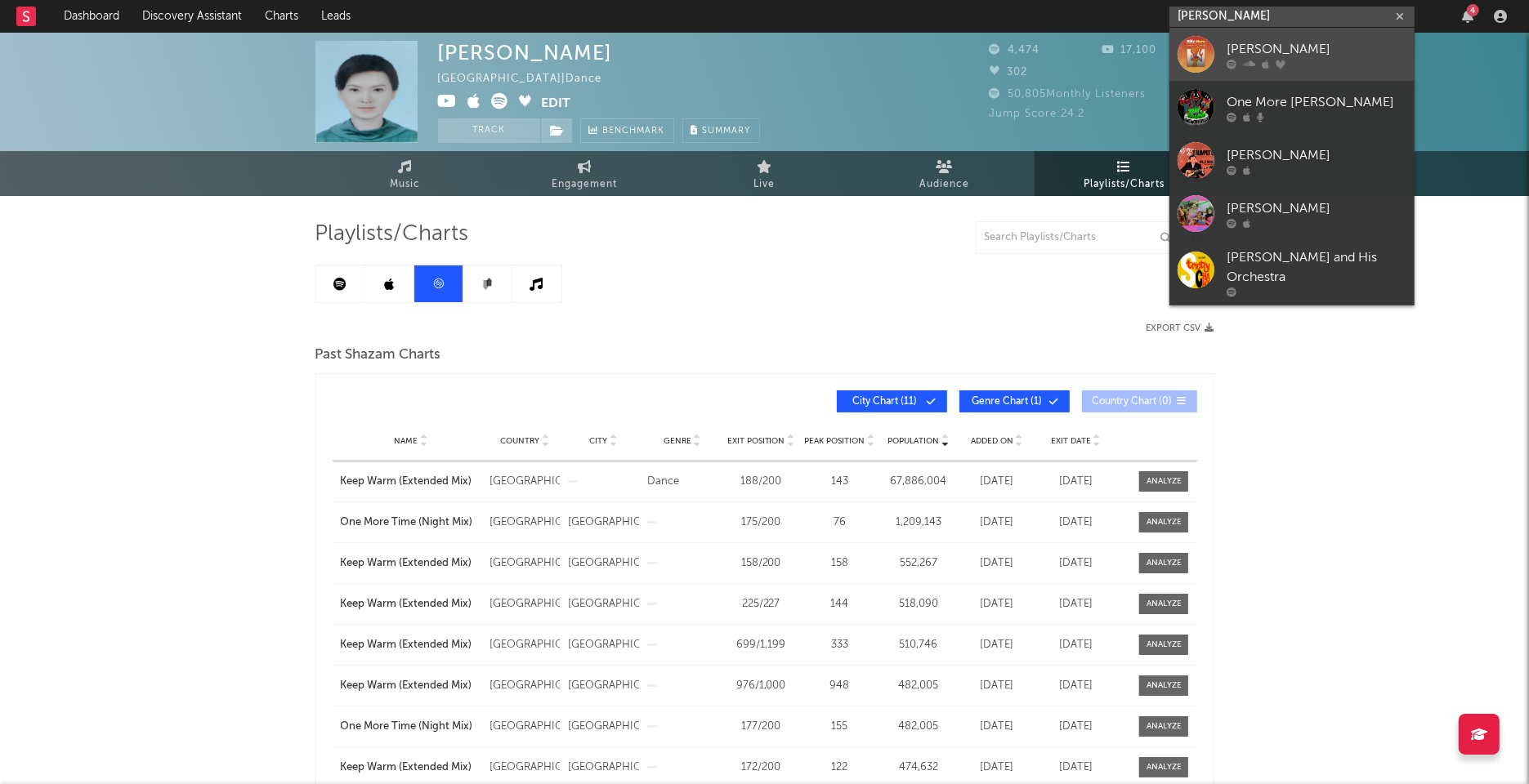
type input "Billy More"
click at [1253, 39] on div "Billy More" at bounding box center [1316, 48] width 180 height 19
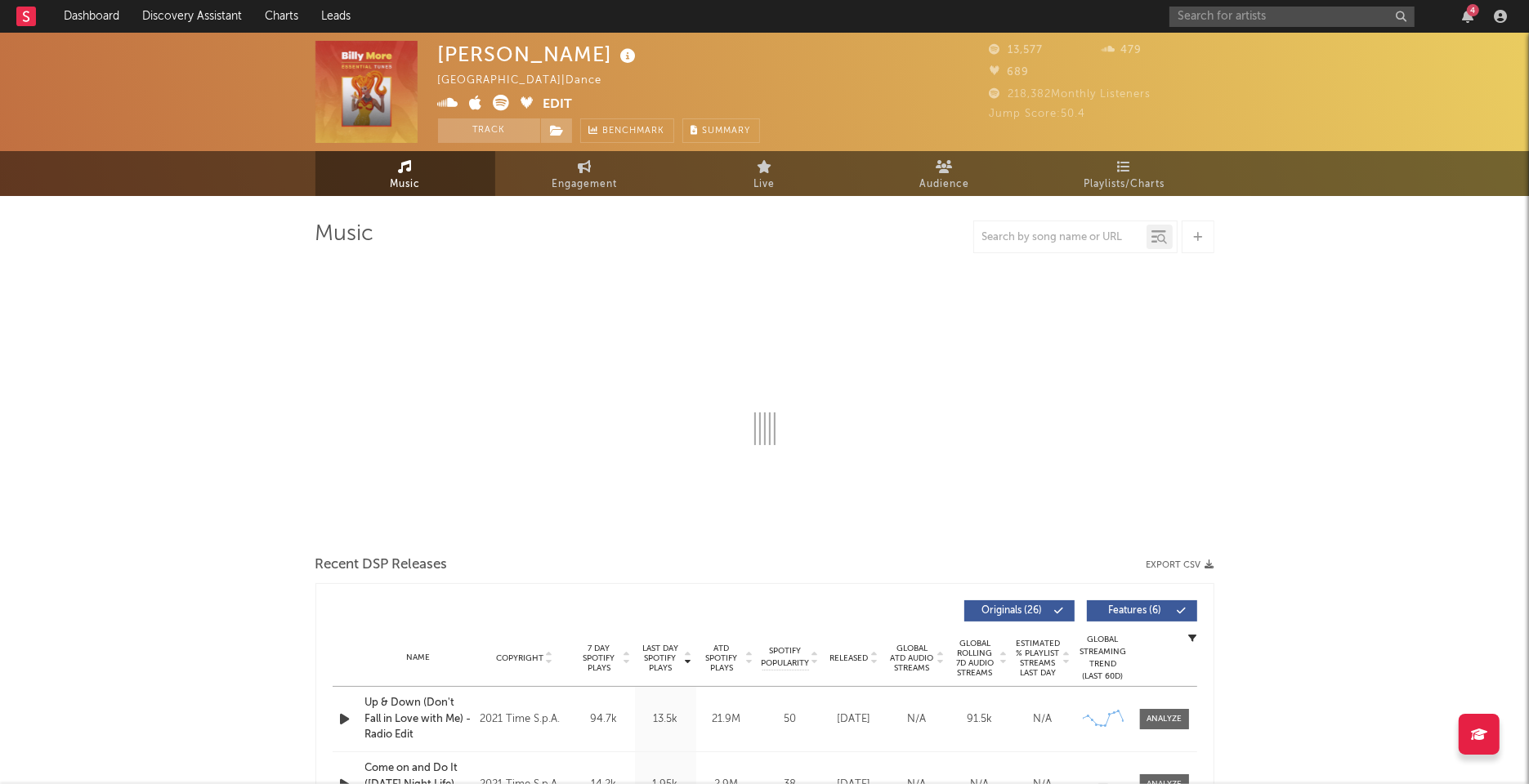
select select "6m"
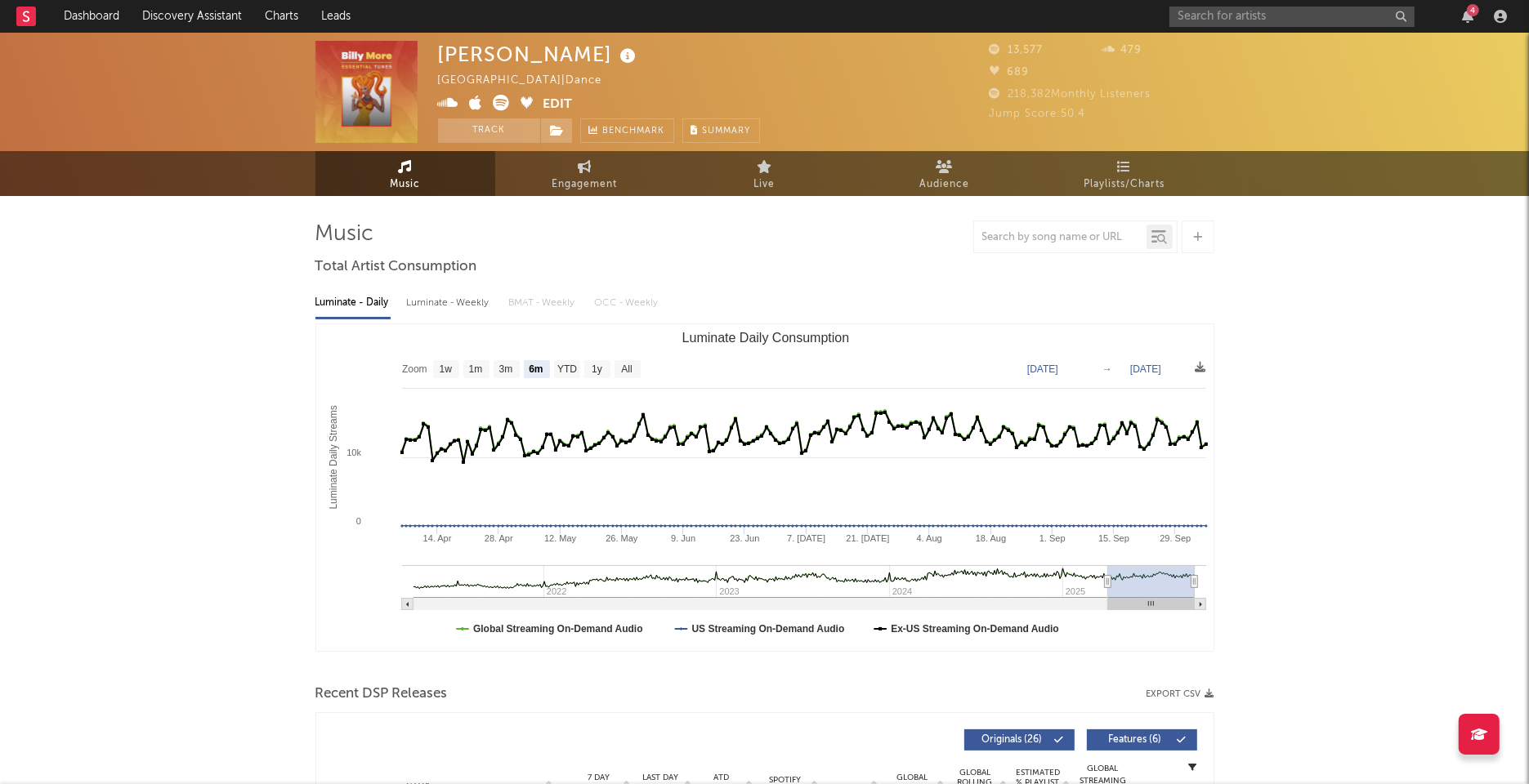
select select "6m"
click at [1132, 181] on span "Playlists/Charts" at bounding box center [1124, 184] width 81 height 19
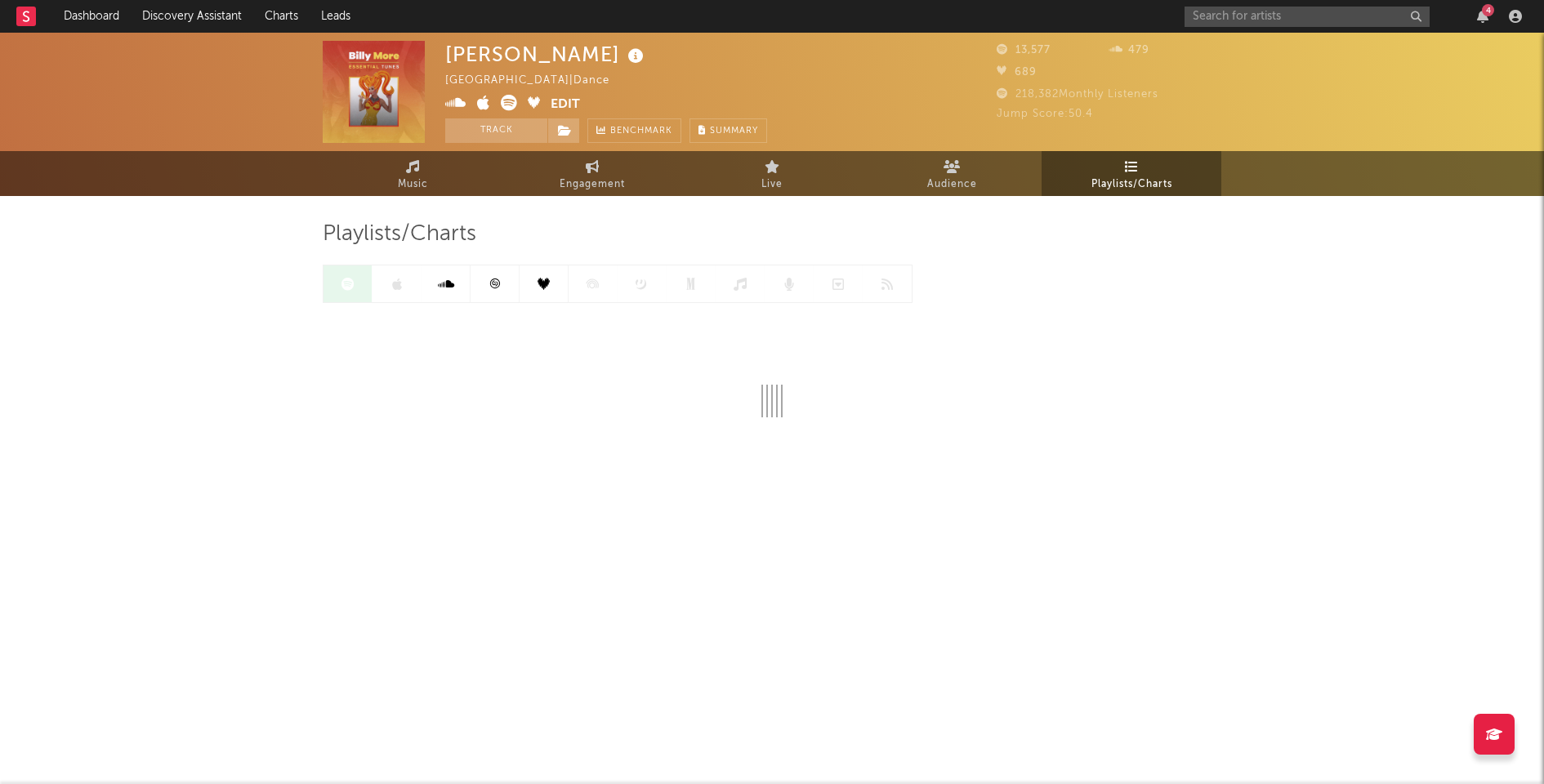
click at [492, 286] on icon at bounding box center [495, 284] width 13 height 13
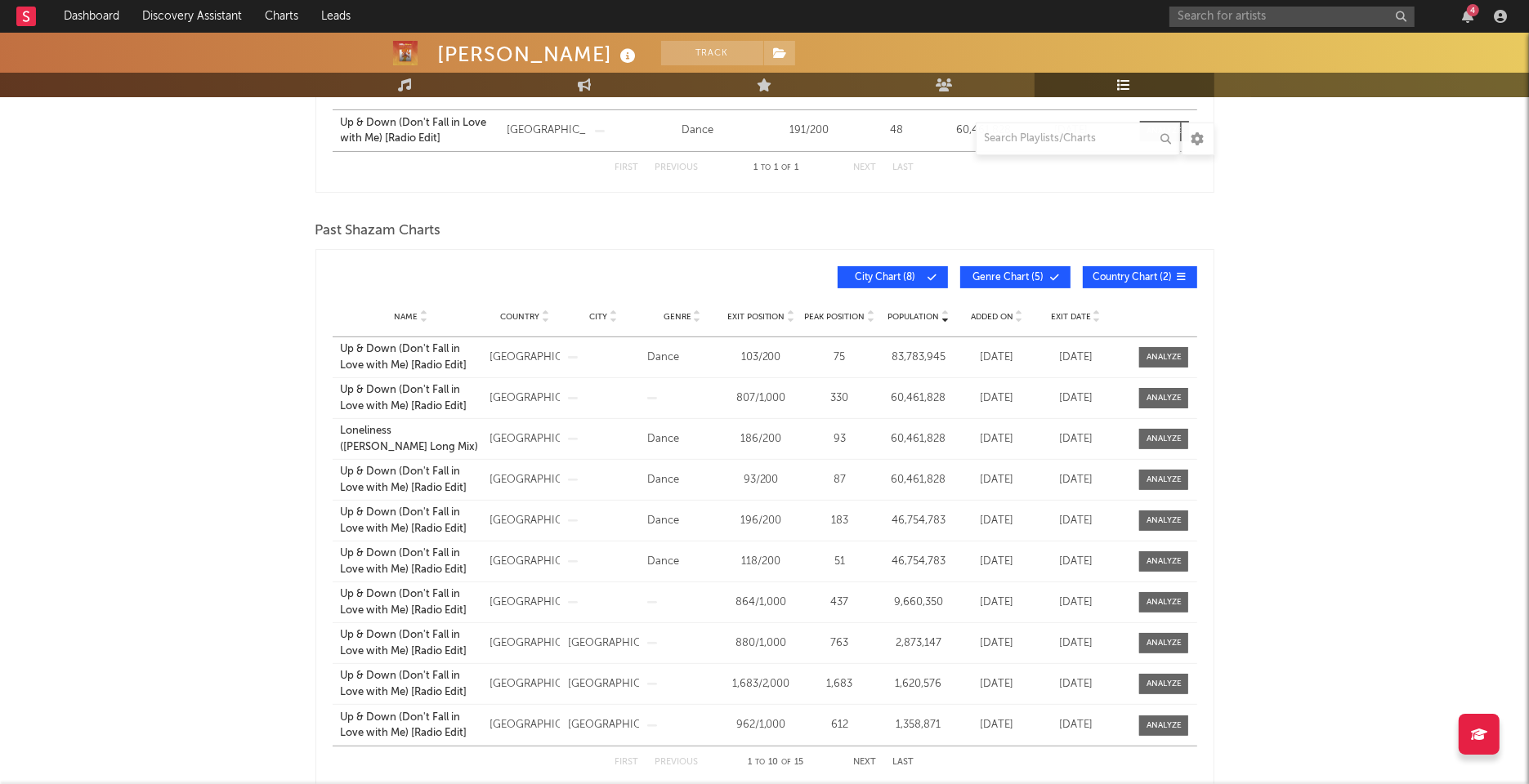
scroll to position [366, 0]
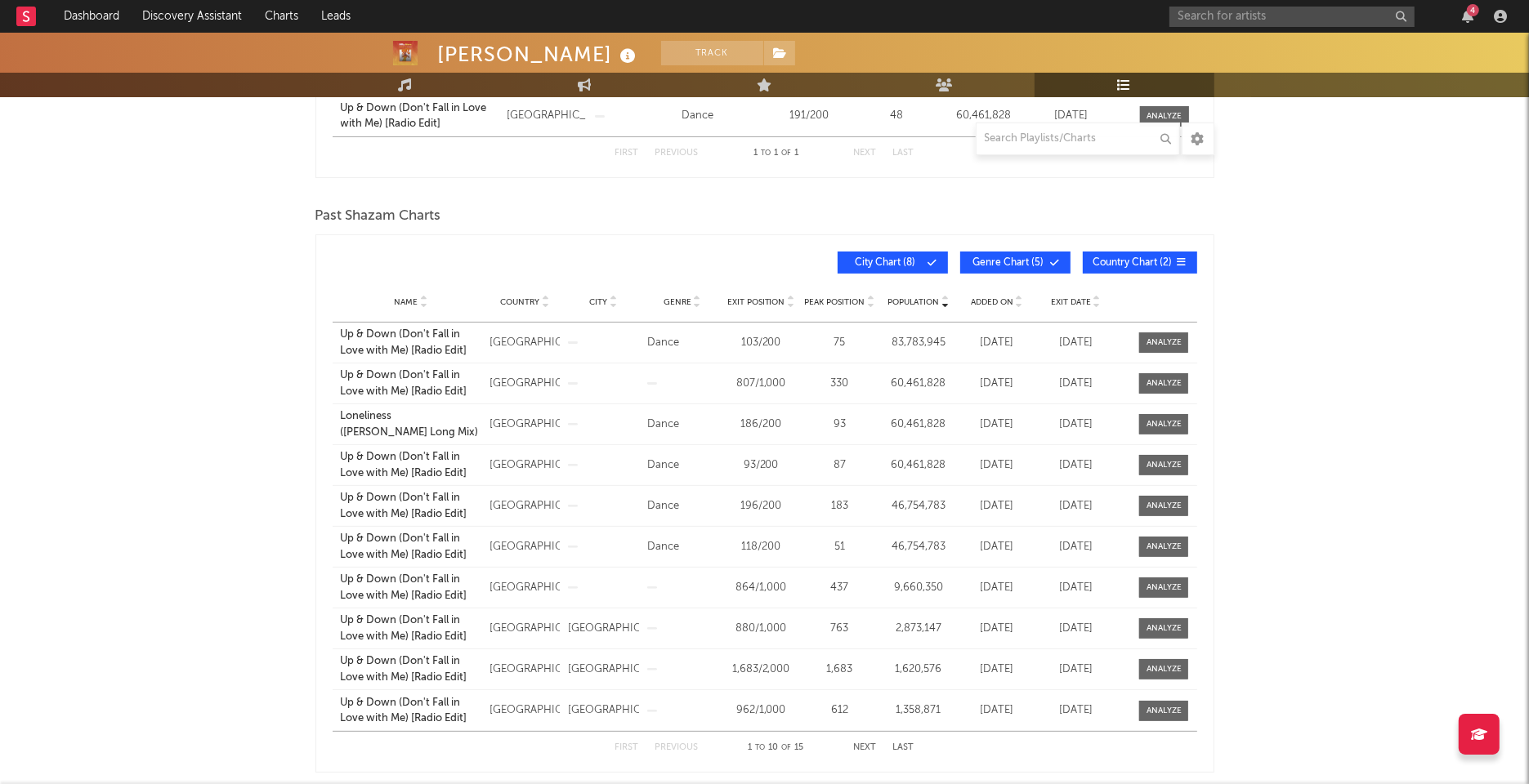
click at [892, 265] on button "City Chart ( 8 )" at bounding box center [892, 262] width 111 height 22
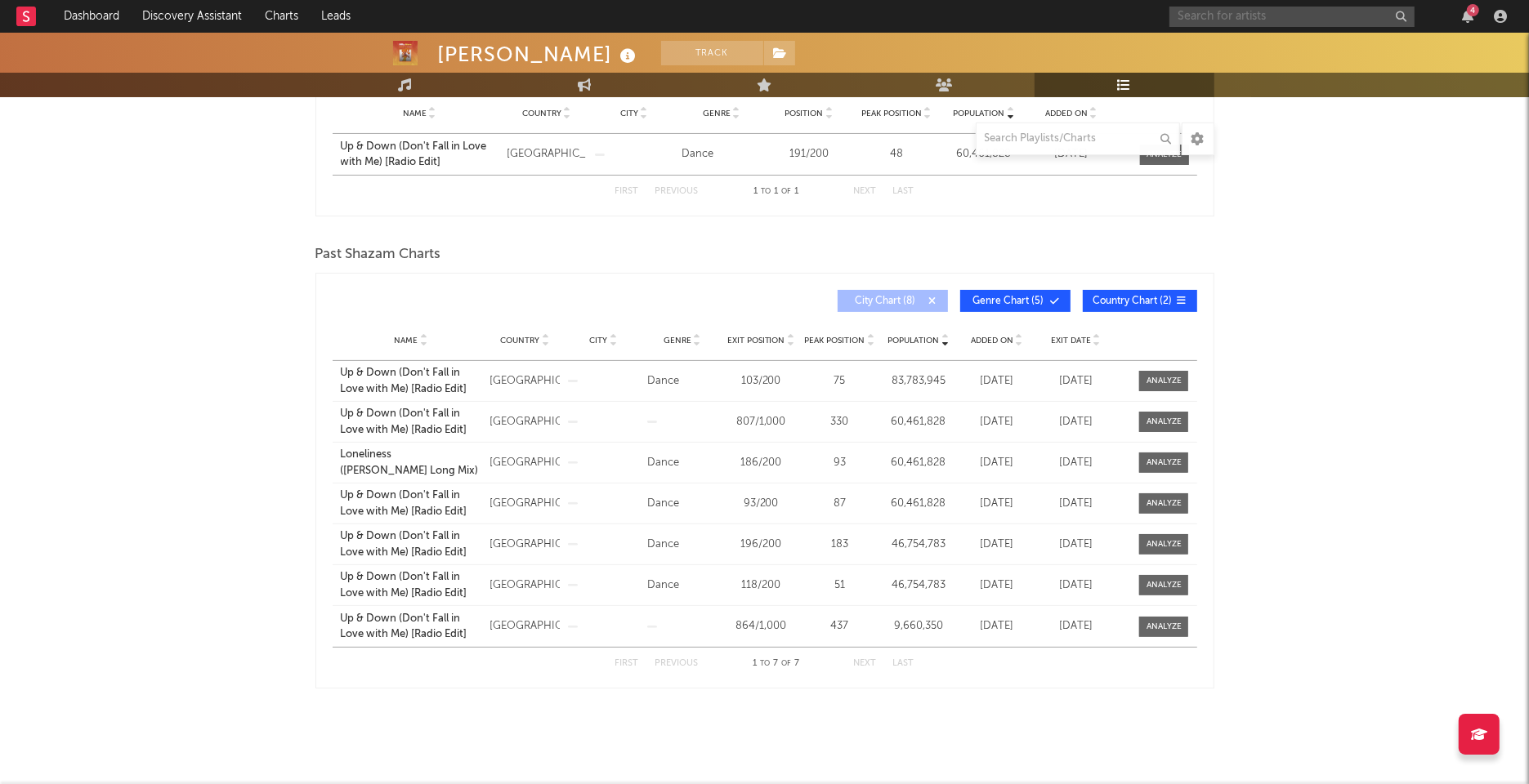
click at [1327, 17] on input "text" at bounding box center [1292, 17] width 245 height 20
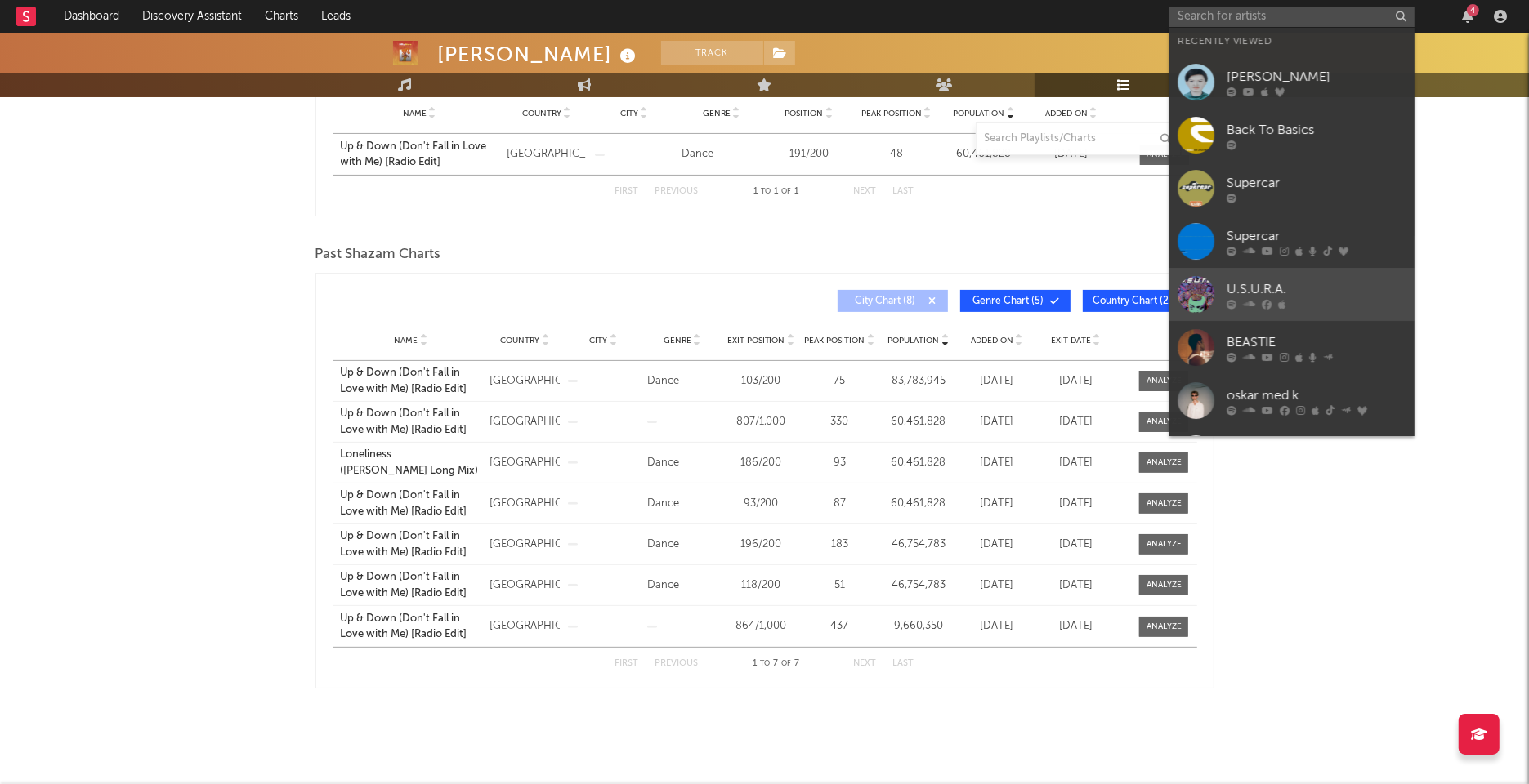
click at [1288, 299] on div at bounding box center [1316, 304] width 180 height 10
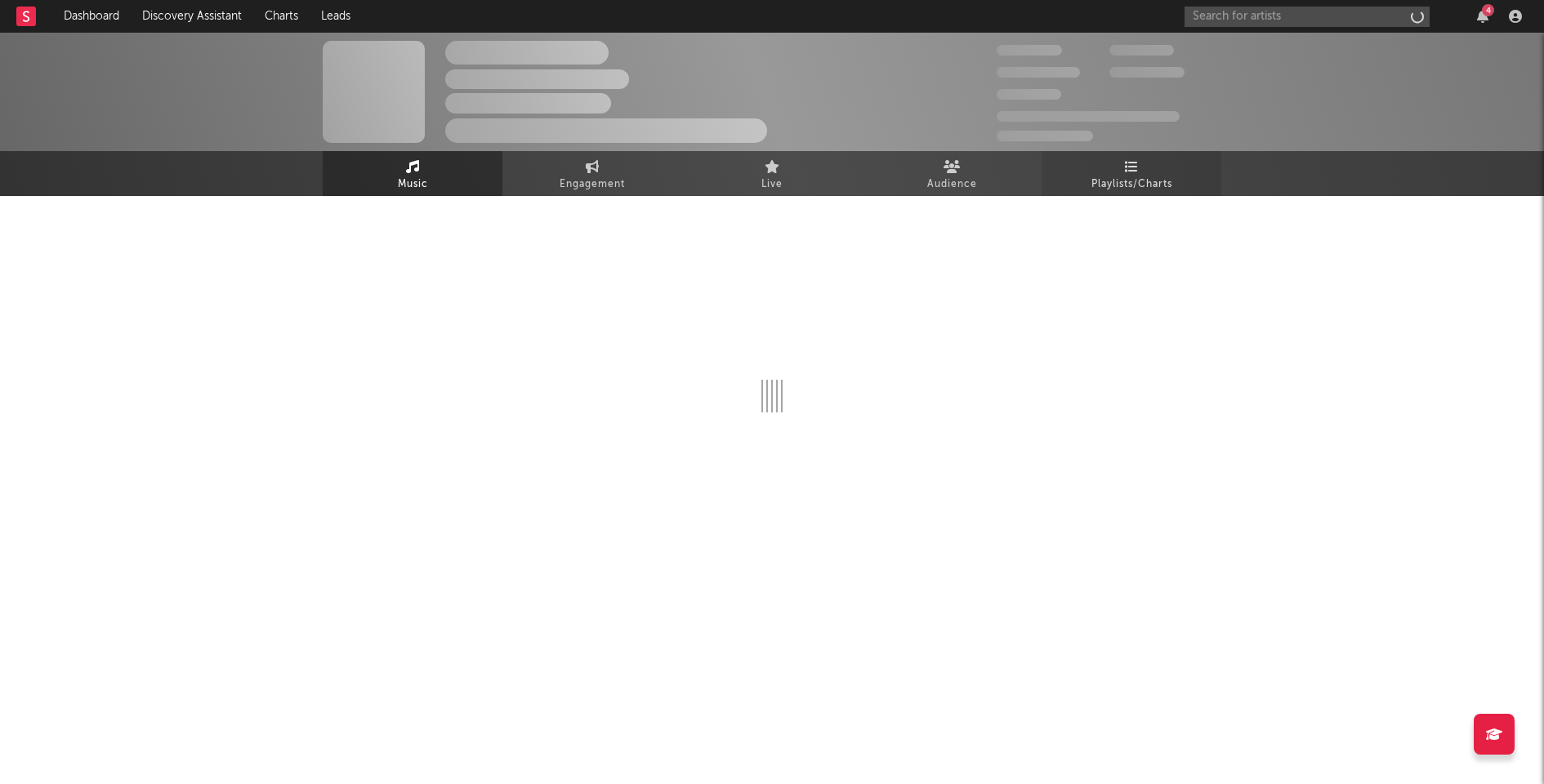
click at [1130, 168] on icon at bounding box center [1132, 166] width 14 height 13
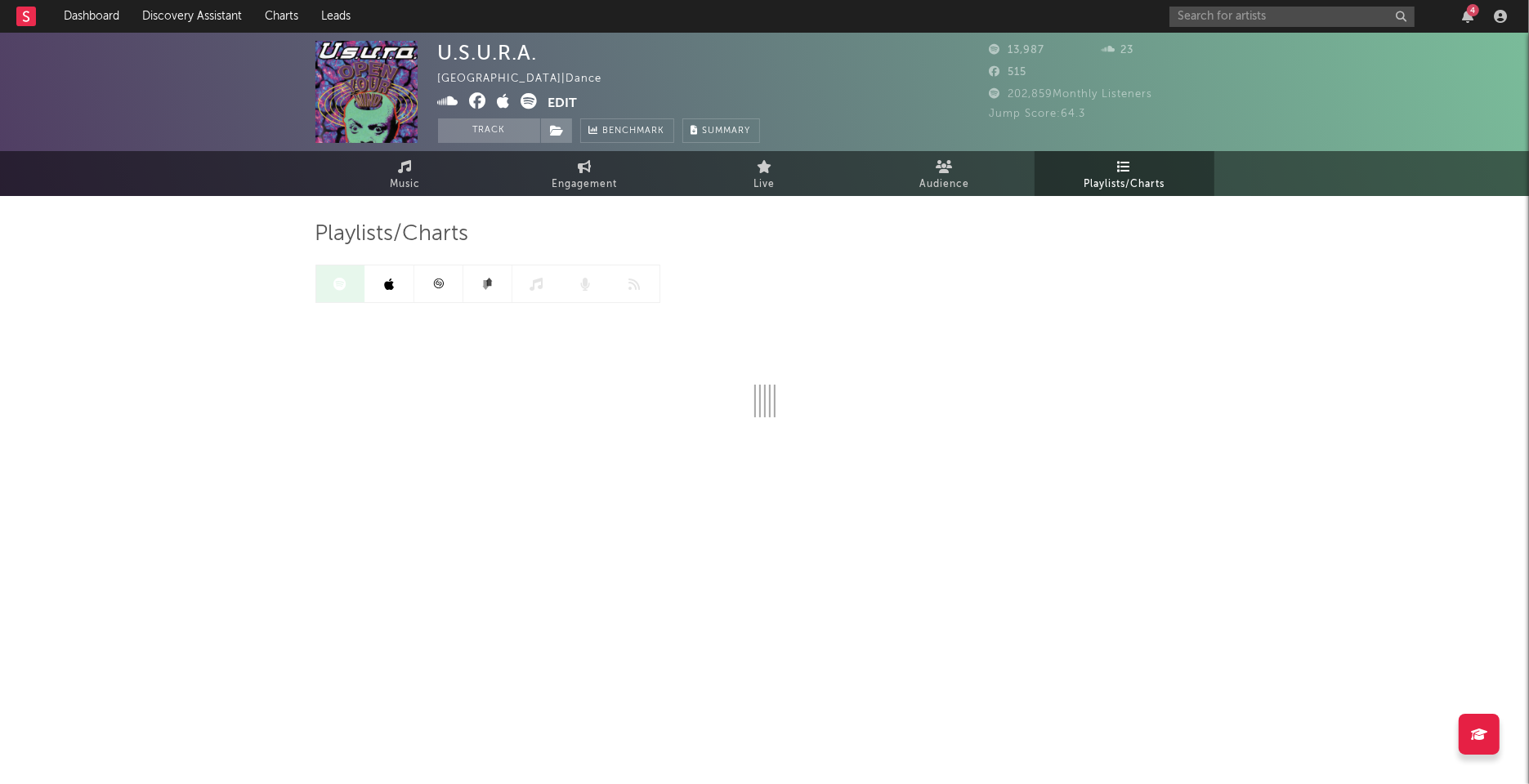
click at [445, 284] on link at bounding box center [439, 284] width 49 height 37
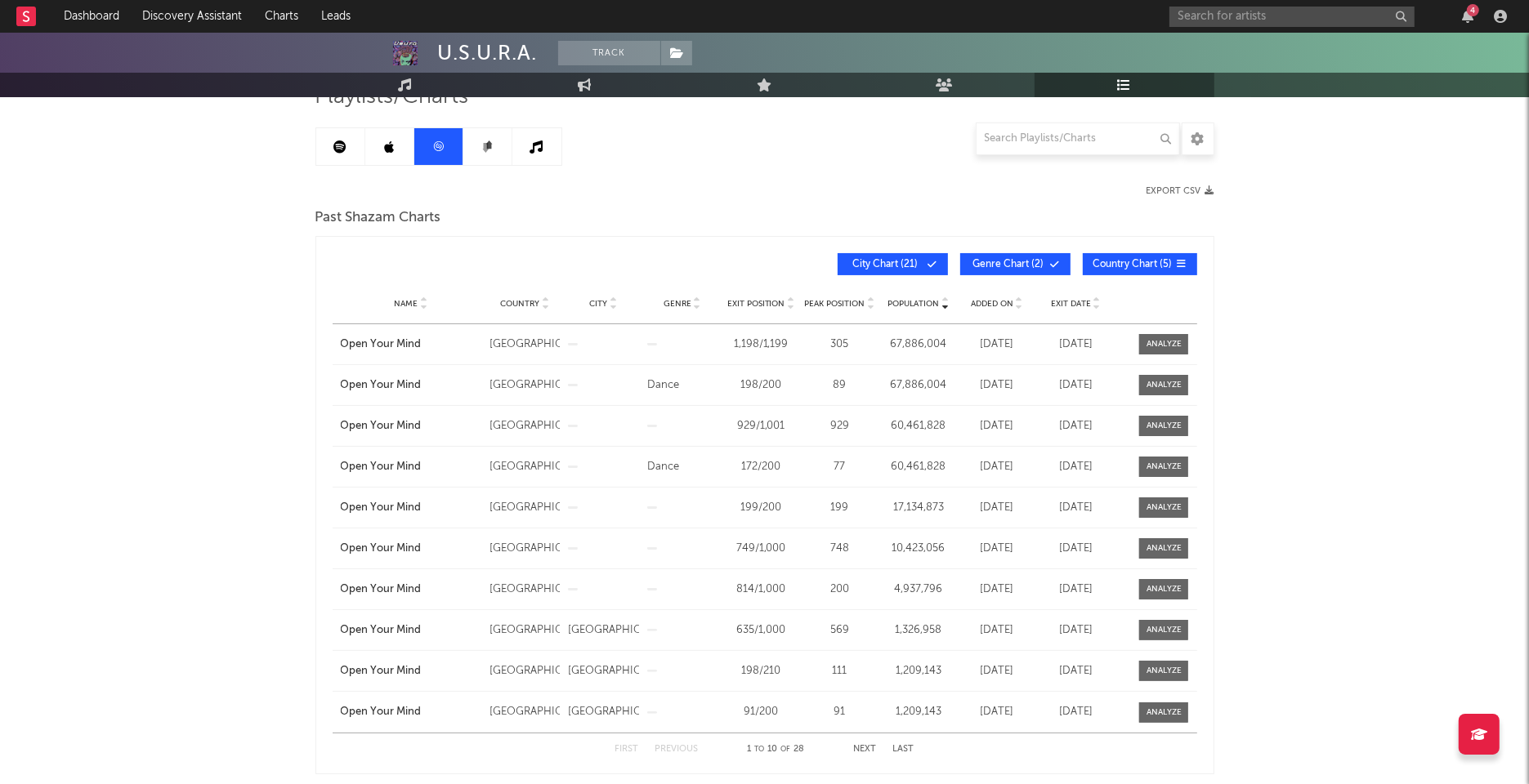
scroll to position [154, 0]
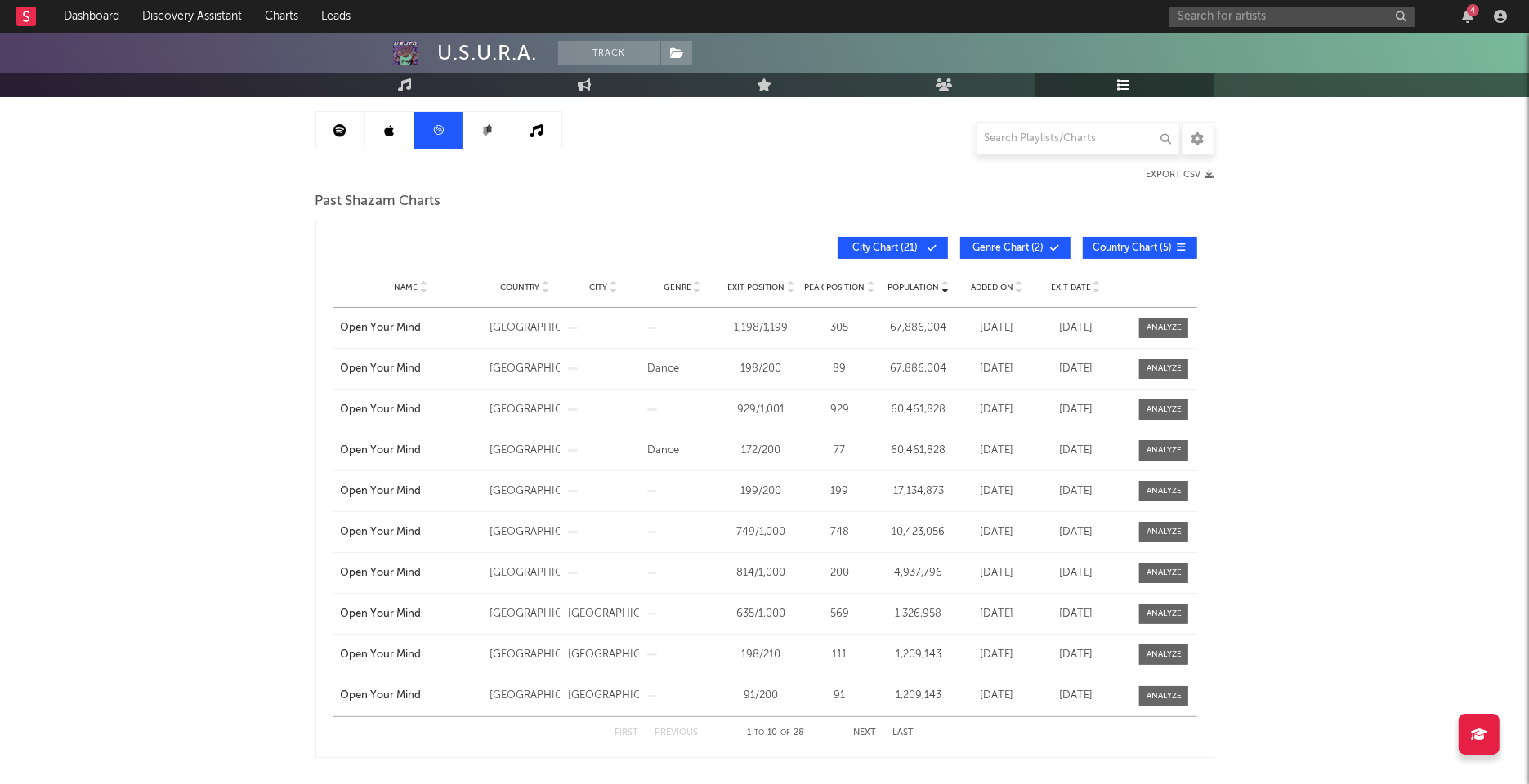
click at [895, 243] on span "City Chart ( 21 )" at bounding box center [886, 248] width 75 height 10
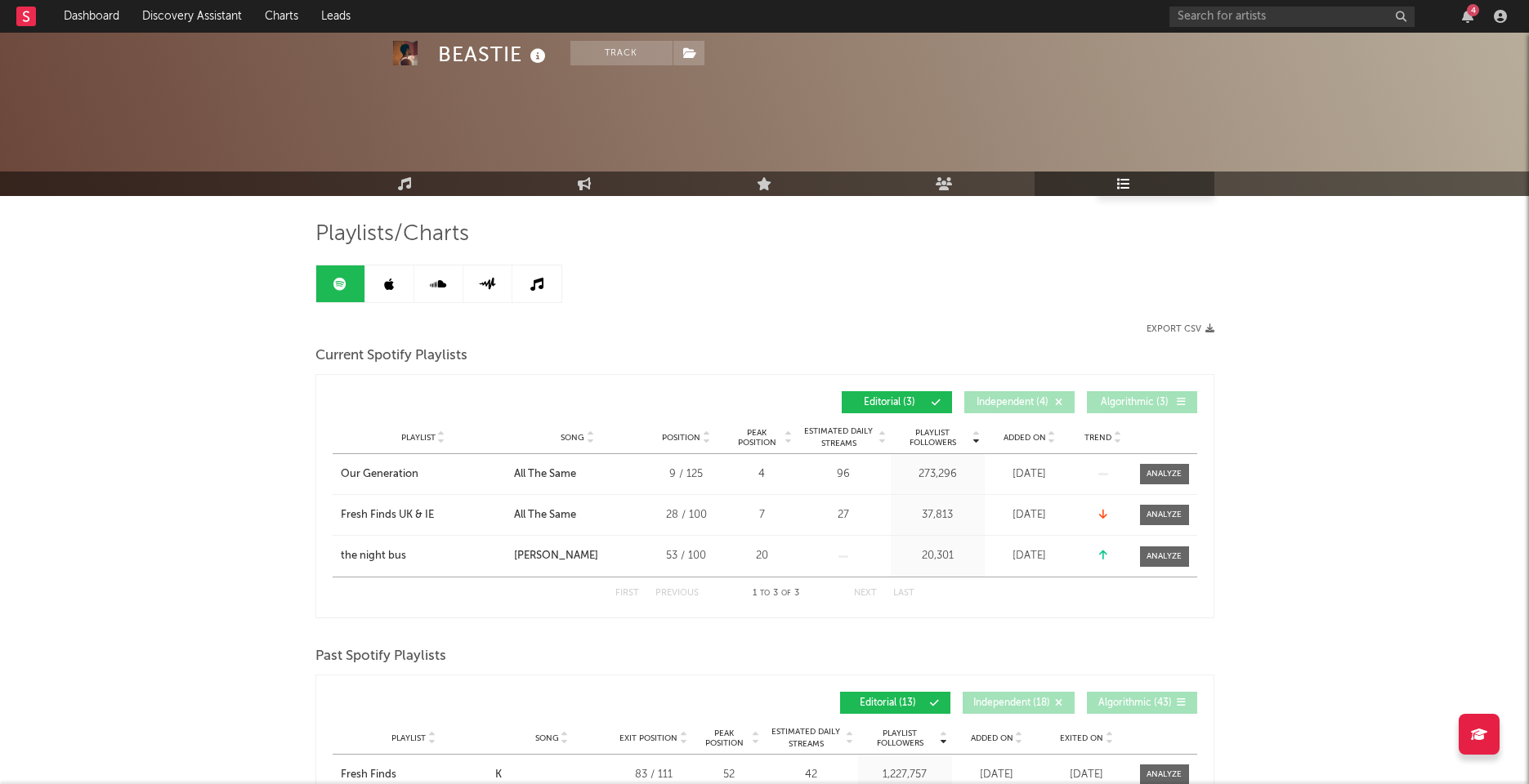
scroll to position [417, 0]
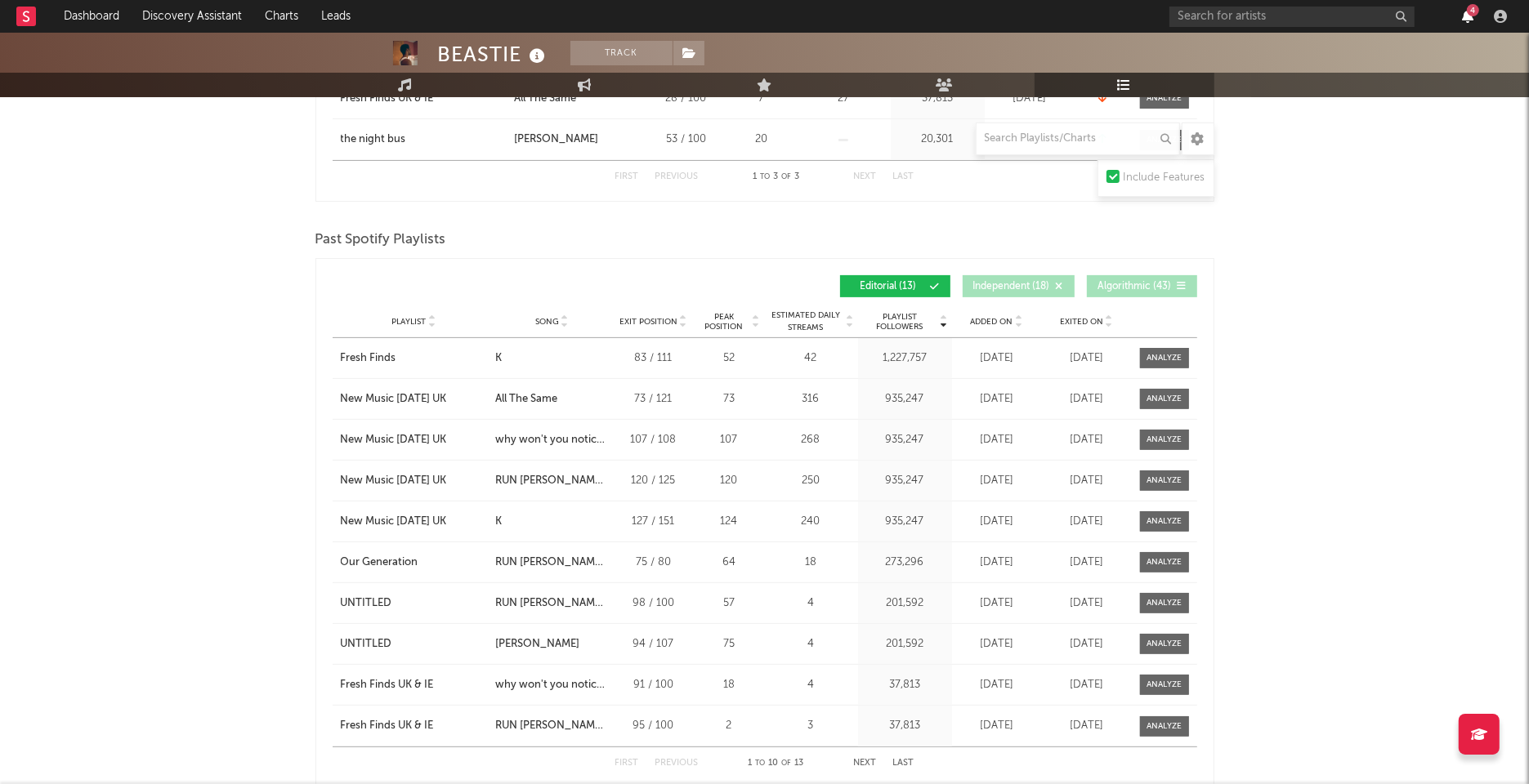
click at [1471, 22] on icon "button" at bounding box center [1467, 16] width 12 height 13
